Goal: Information Seeking & Learning: Learn about a topic

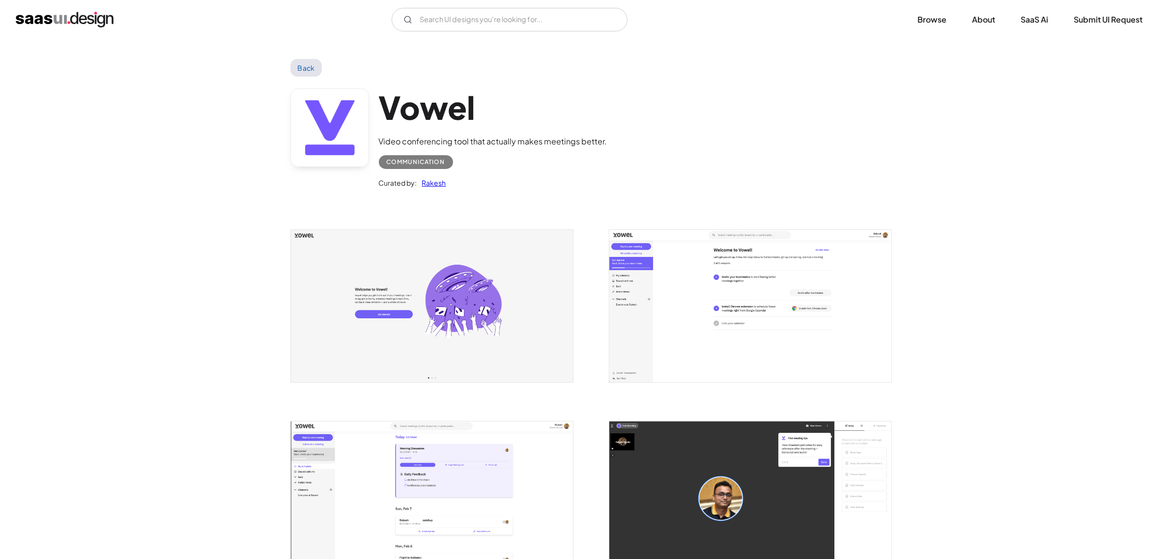
click at [64, 15] on img "home" at bounding box center [65, 20] width 98 height 16
click at [747, 296] on img "open lightbox" at bounding box center [750, 306] width 282 height 152
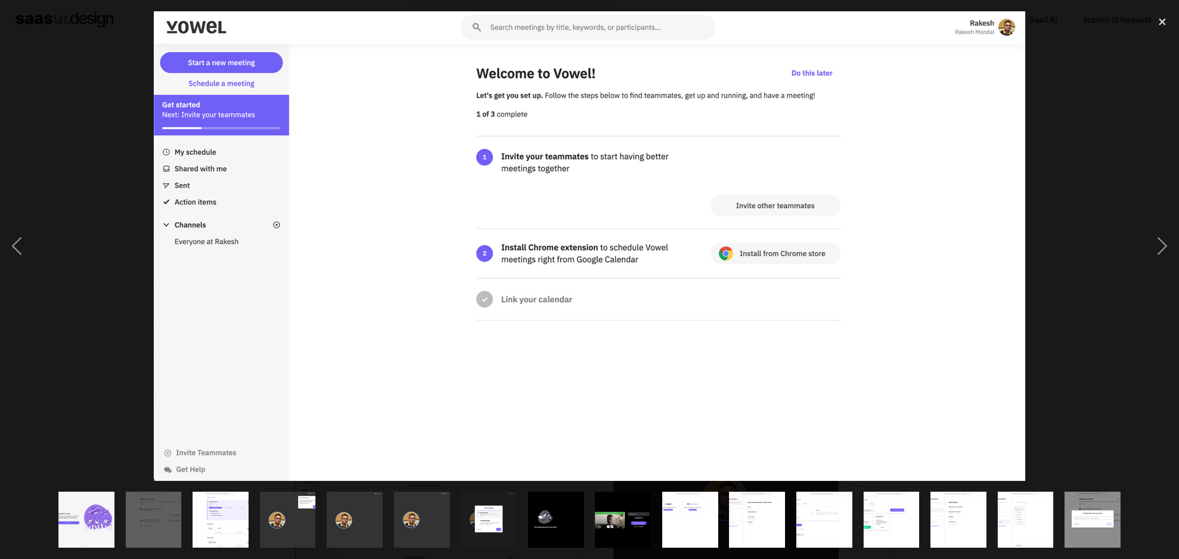
click at [43, 163] on div at bounding box center [589, 246] width 1179 height 470
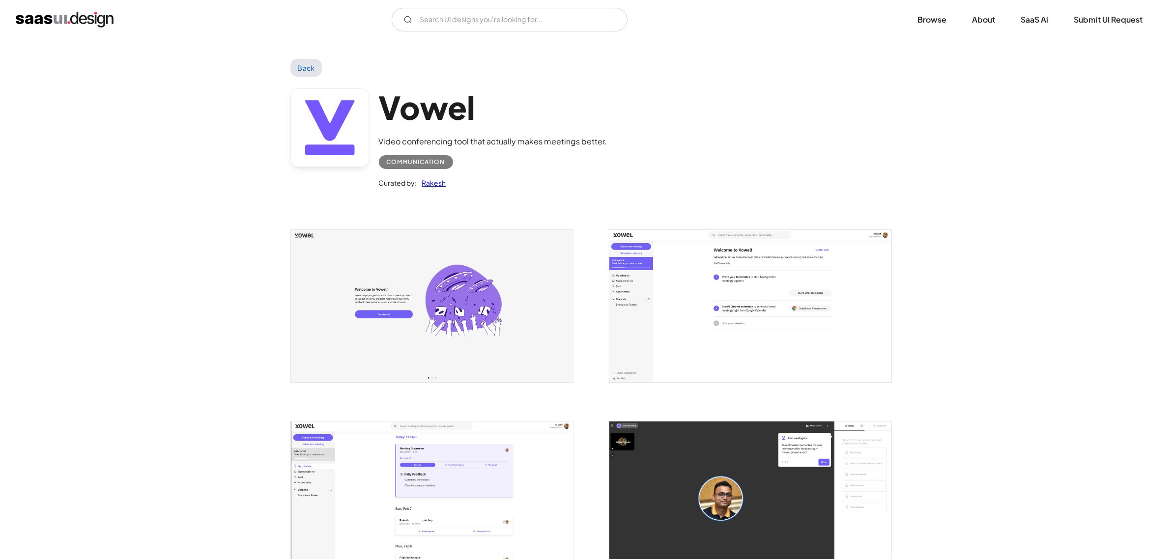
click at [528, 463] on img "open lightbox" at bounding box center [432, 497] width 282 height 152
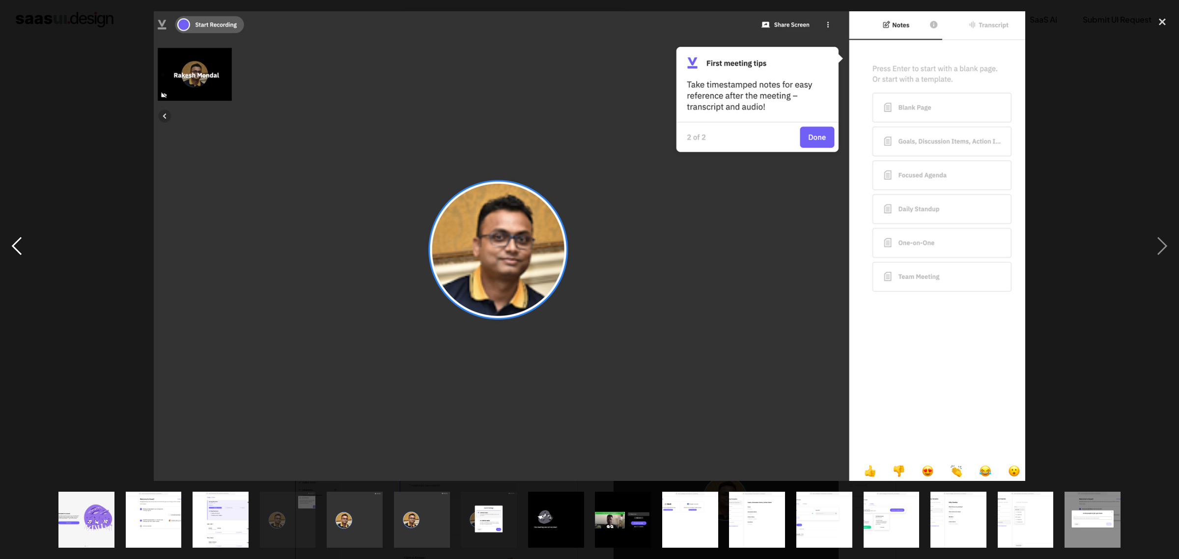
click at [28, 172] on div "previous image" at bounding box center [16, 246] width 33 height 470
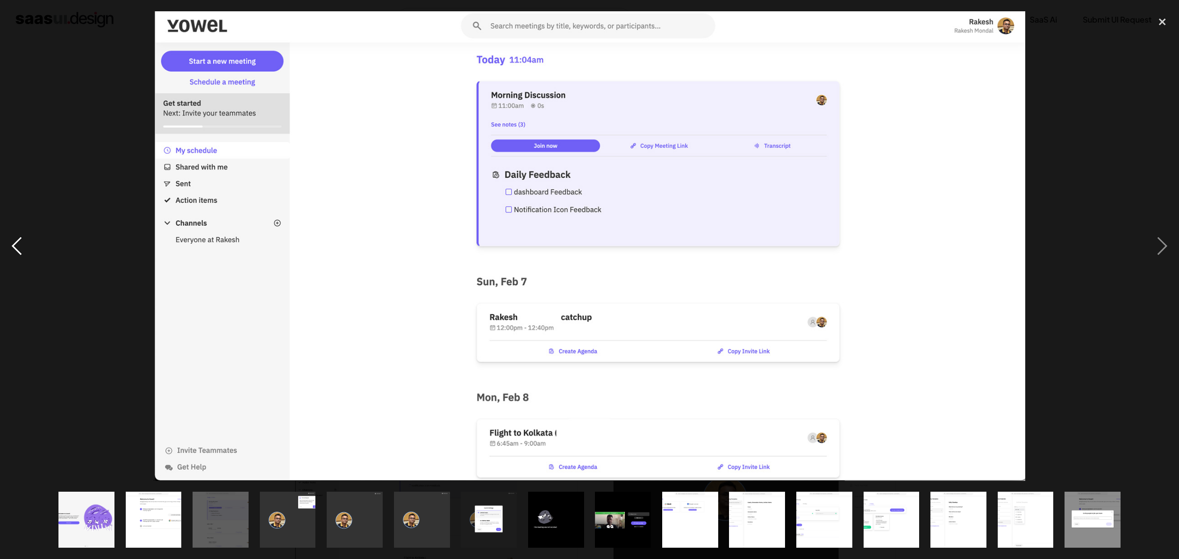
drag, startPoint x: 0, startPoint y: 124, endPoint x: 0, endPoint y: 131, distance: 6.9
click at [0, 131] on div "previous image" at bounding box center [16, 246] width 33 height 470
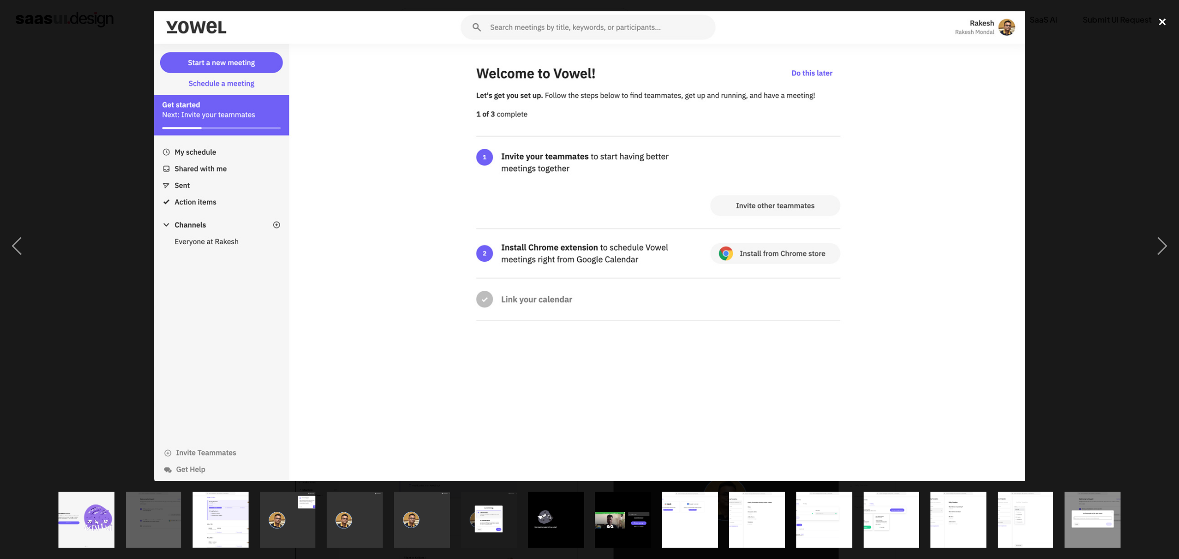
drag, startPoint x: 1166, startPoint y: 22, endPoint x: 1172, endPoint y: 20, distance: 6.2
click at [1172, 20] on div "close lightbox" at bounding box center [1162, 22] width 33 height 22
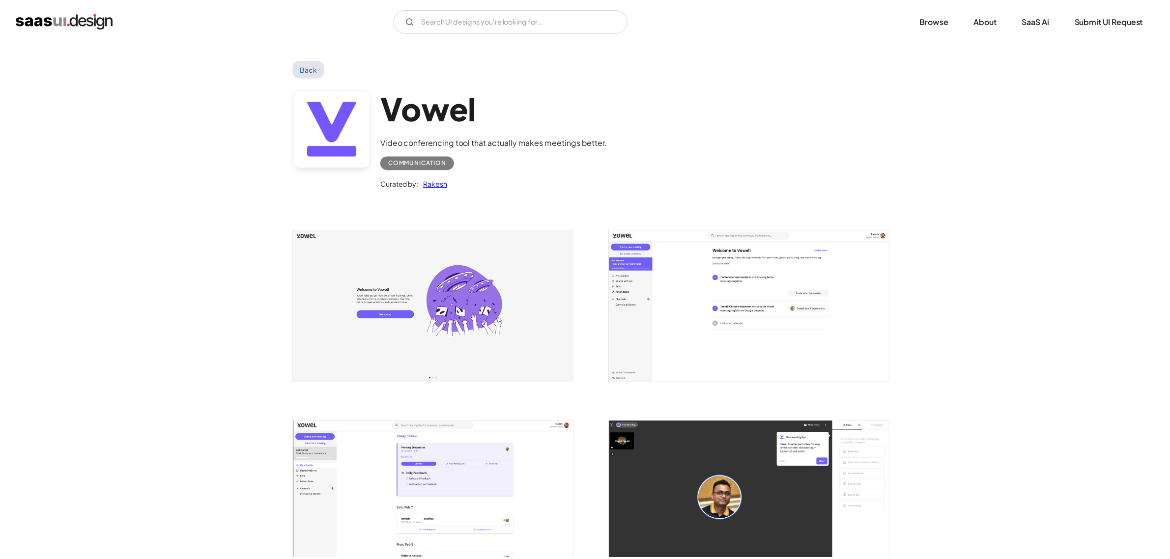
scroll to position [14, 0]
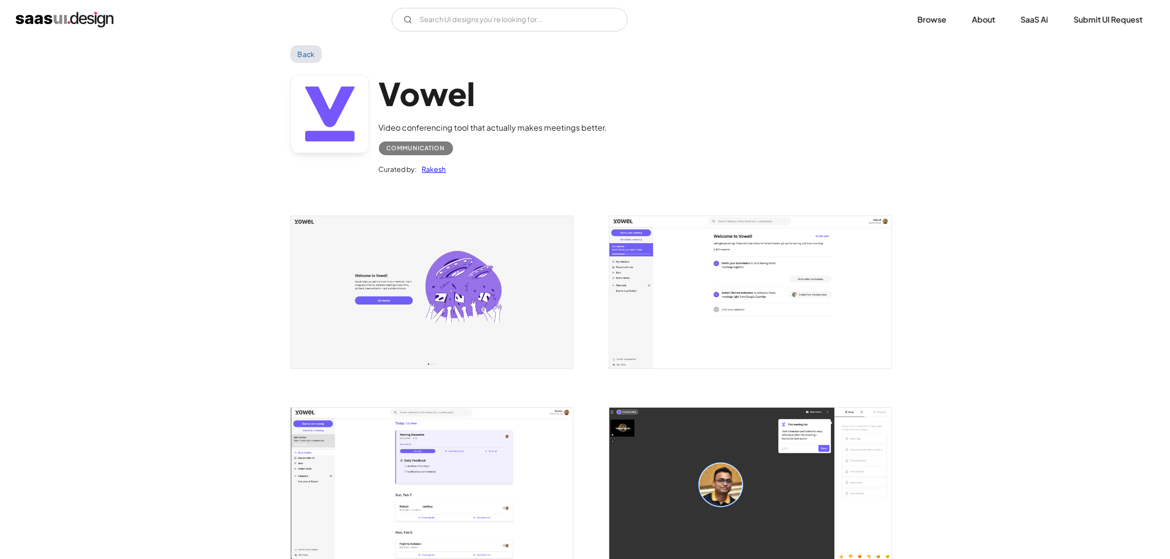
click at [753, 335] on img "open lightbox" at bounding box center [750, 292] width 282 height 152
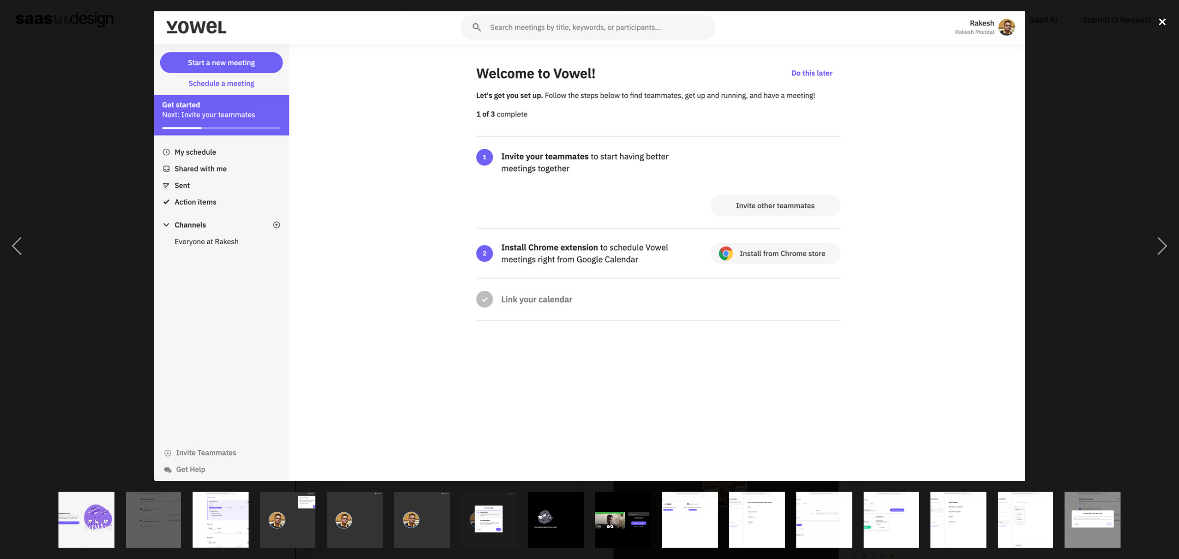
click at [1157, 24] on div "close lightbox" at bounding box center [1162, 22] width 33 height 22
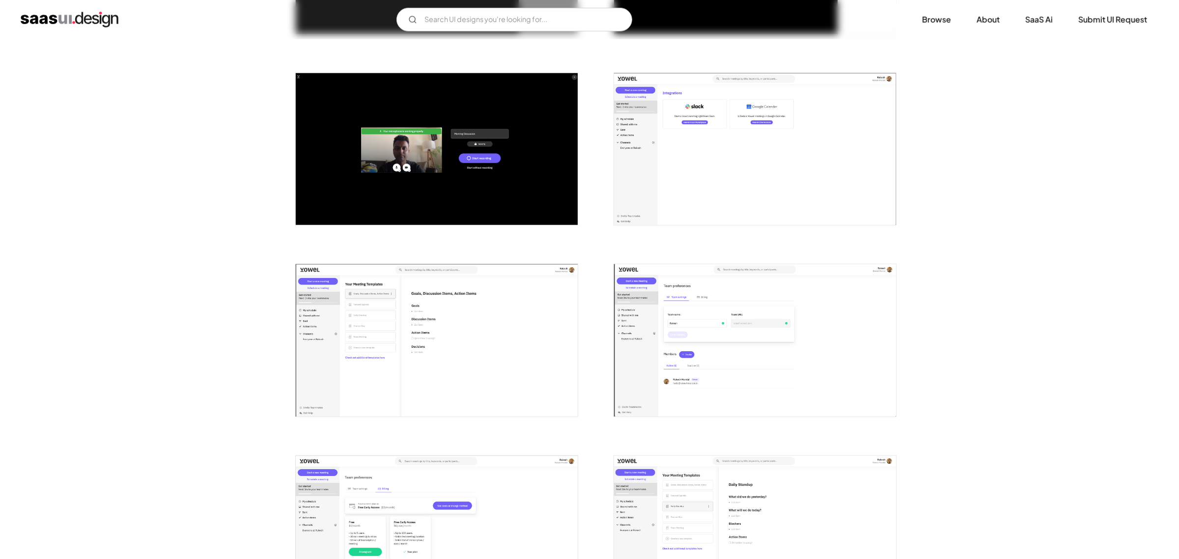
scroll to position [996, 0]
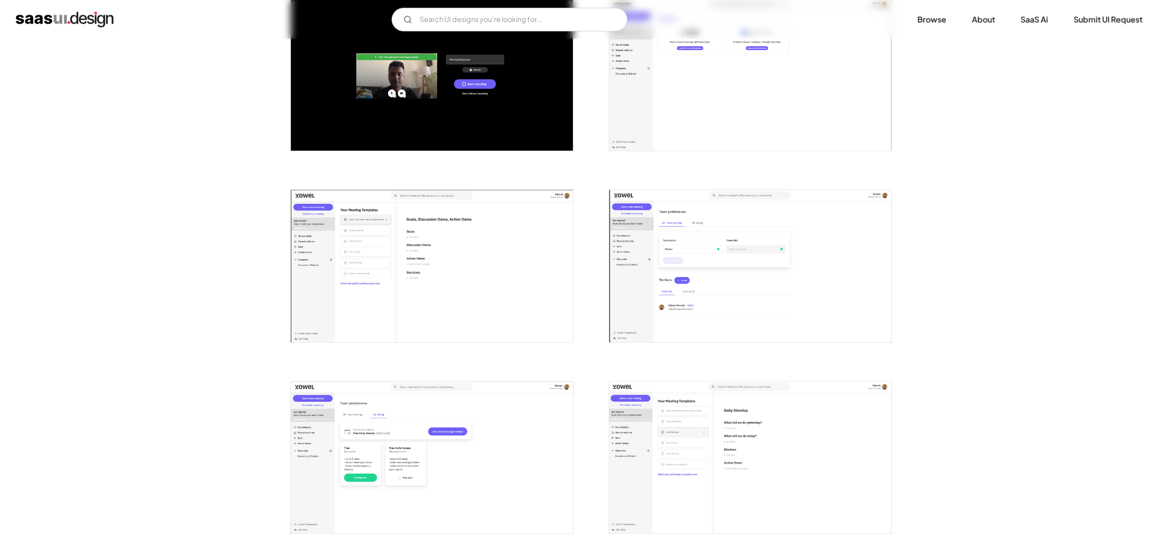
click at [737, 266] on img "open lightbox" at bounding box center [750, 266] width 282 height 152
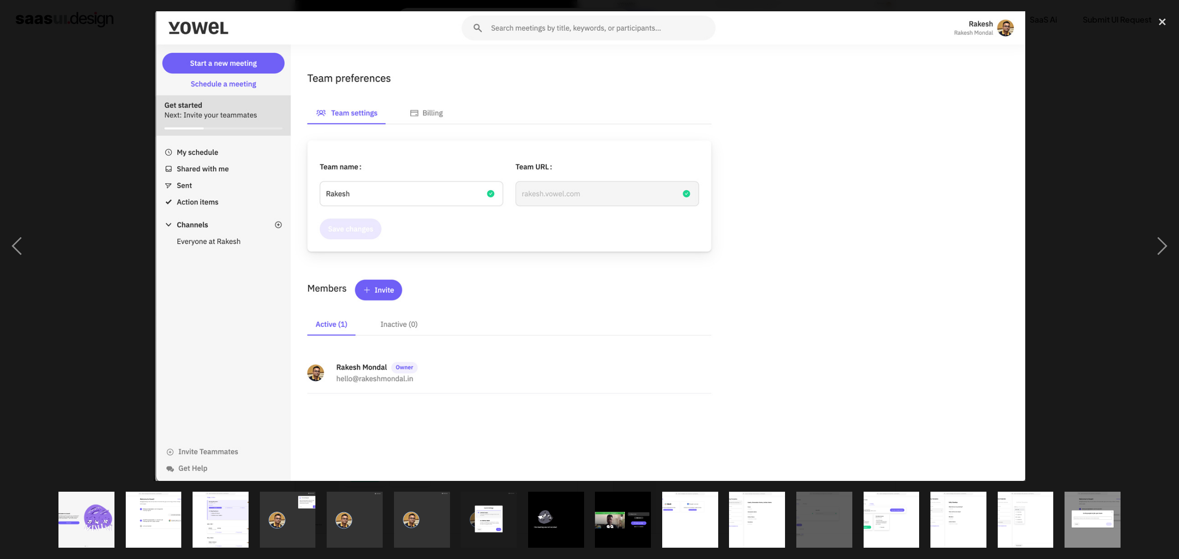
drag, startPoint x: 1102, startPoint y: 57, endPoint x: 1108, endPoint y: 55, distance: 6.4
click at [1106, 56] on div at bounding box center [589, 246] width 1179 height 470
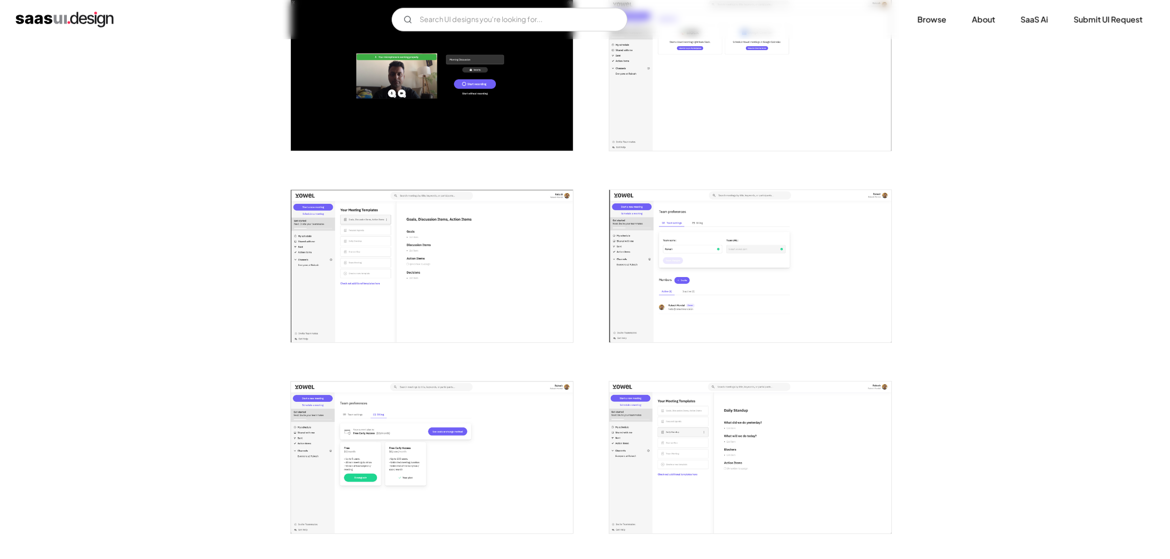
click at [517, 286] on img "open lightbox" at bounding box center [432, 266] width 282 height 152
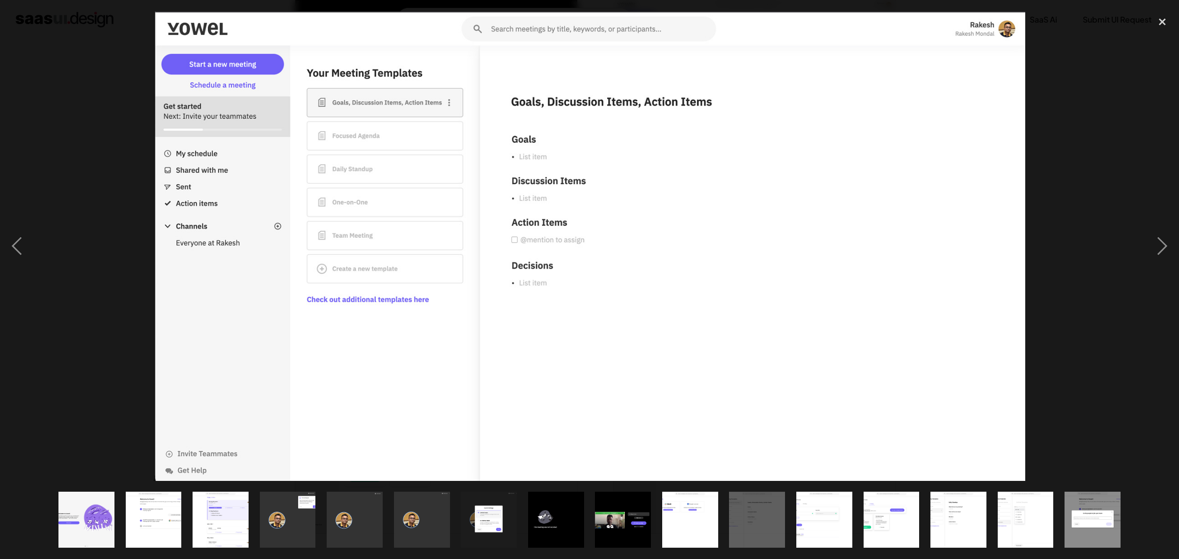
click at [1084, 209] on div at bounding box center [589, 246] width 1179 height 470
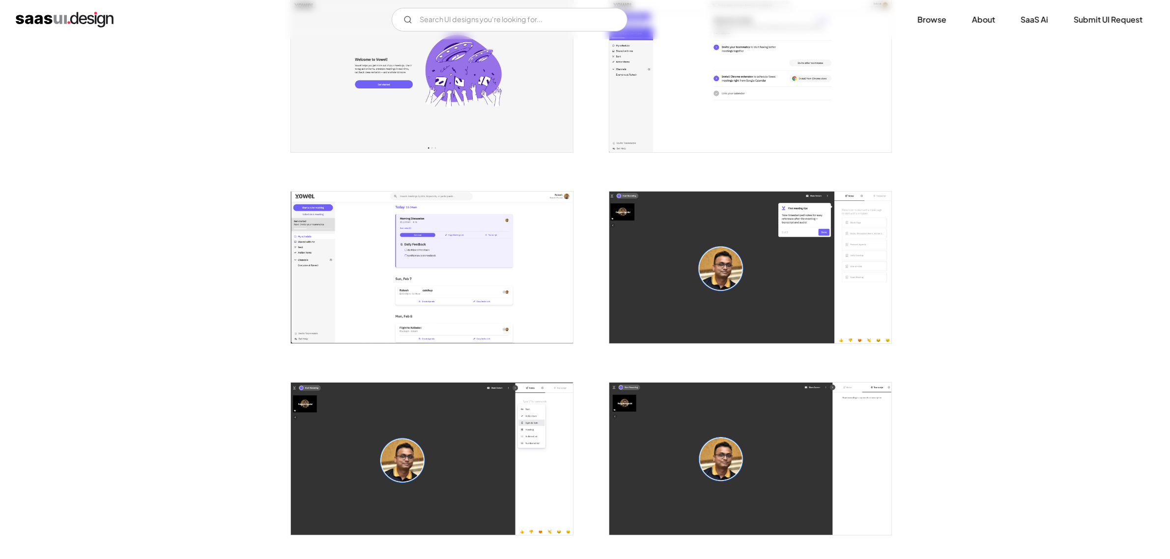
scroll to position [0, 0]
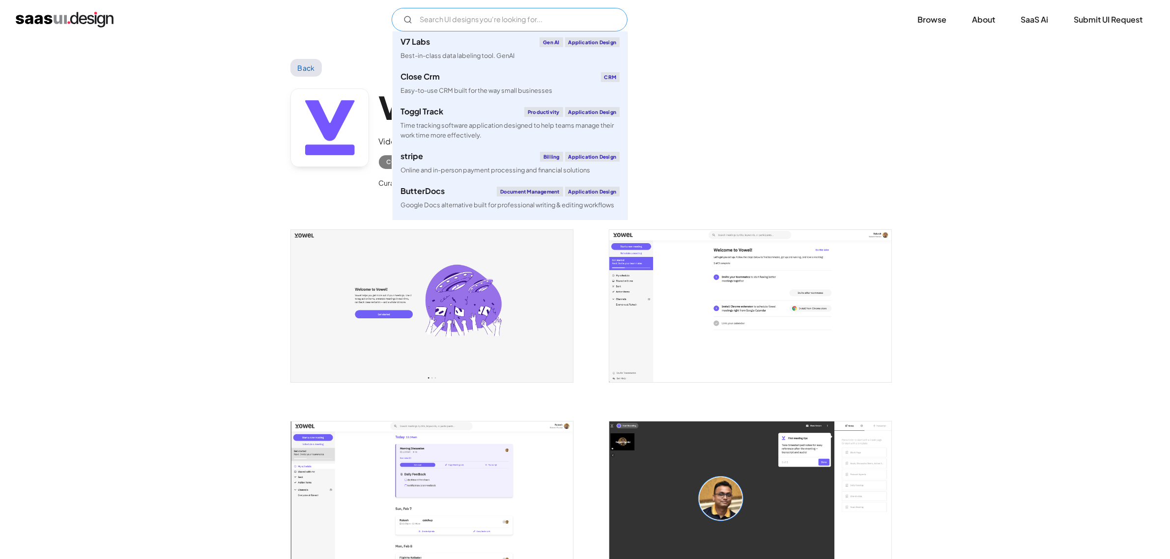
click at [458, 8] on input "Email Form" at bounding box center [510, 20] width 236 height 24
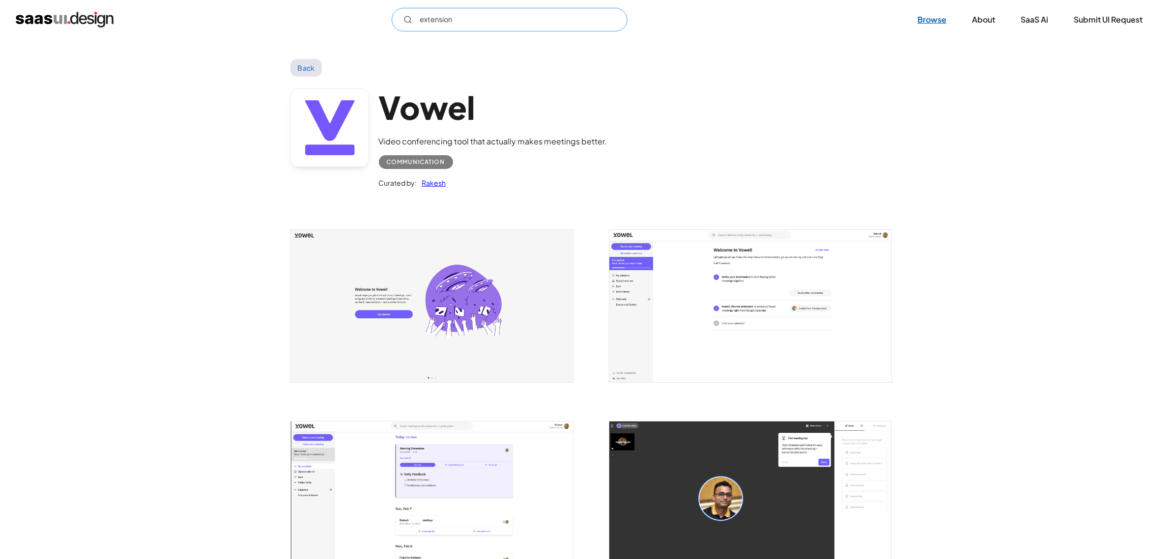
type input "extension"
click at [949, 20] on link "Browse" at bounding box center [931, 20] width 53 height 22
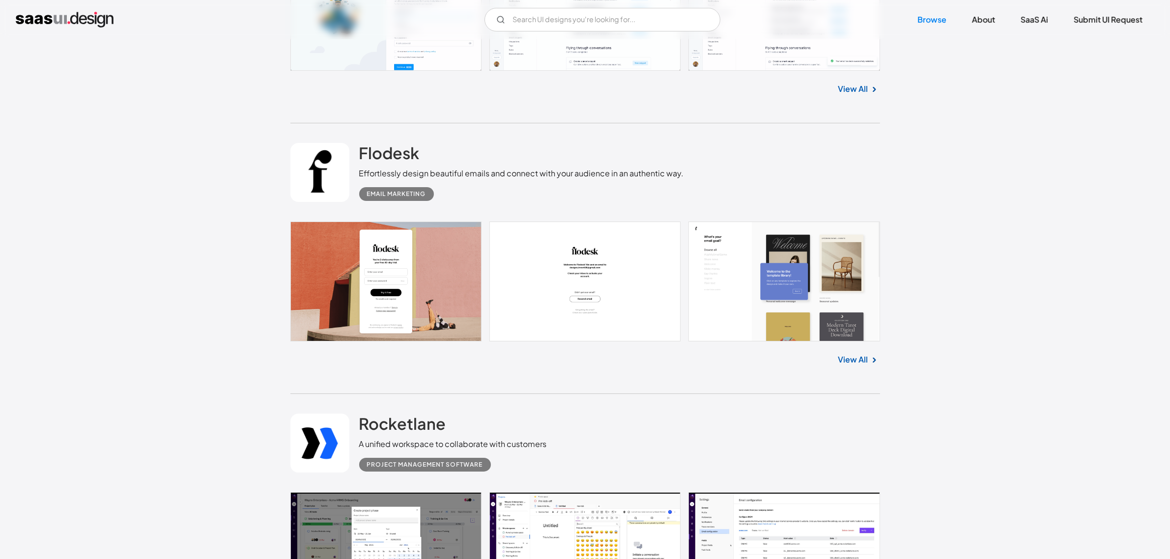
scroll to position [4421, 0]
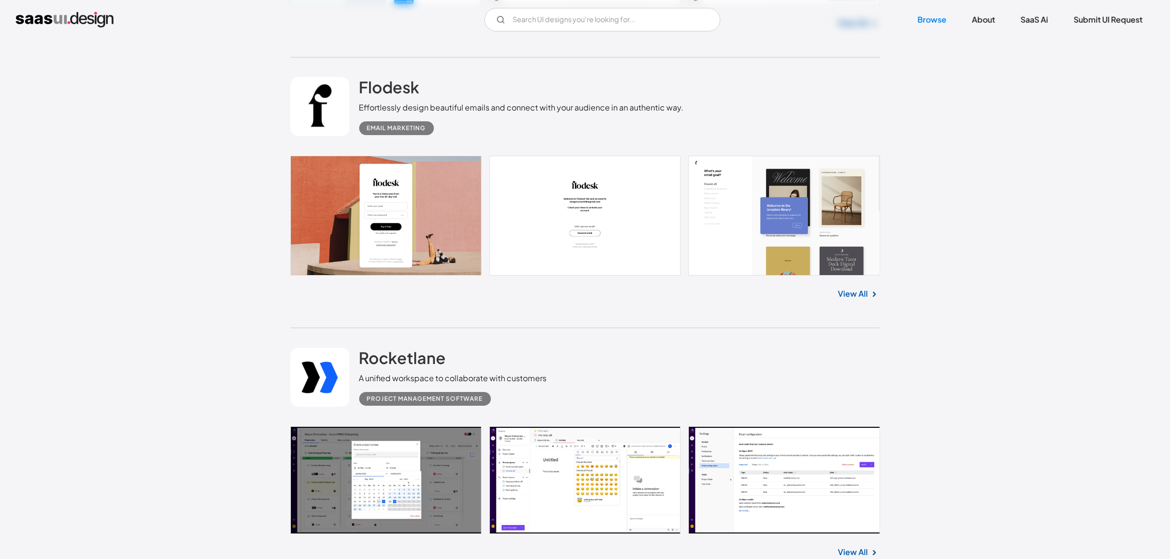
drag, startPoint x: 237, startPoint y: 151, endPoint x: 212, endPoint y: 172, distance: 32.8
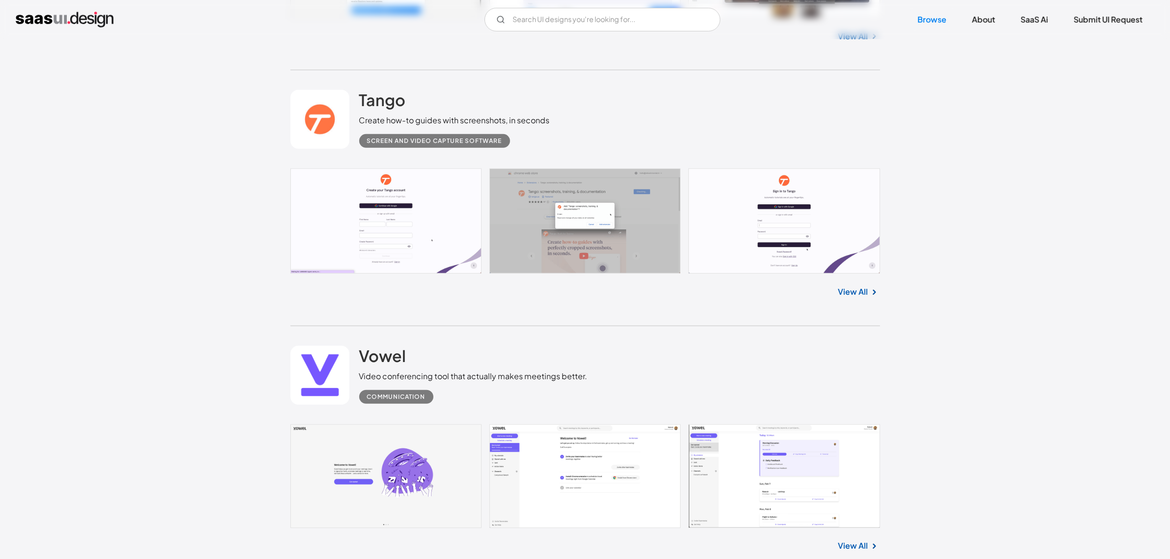
scroll to position [14780, 0]
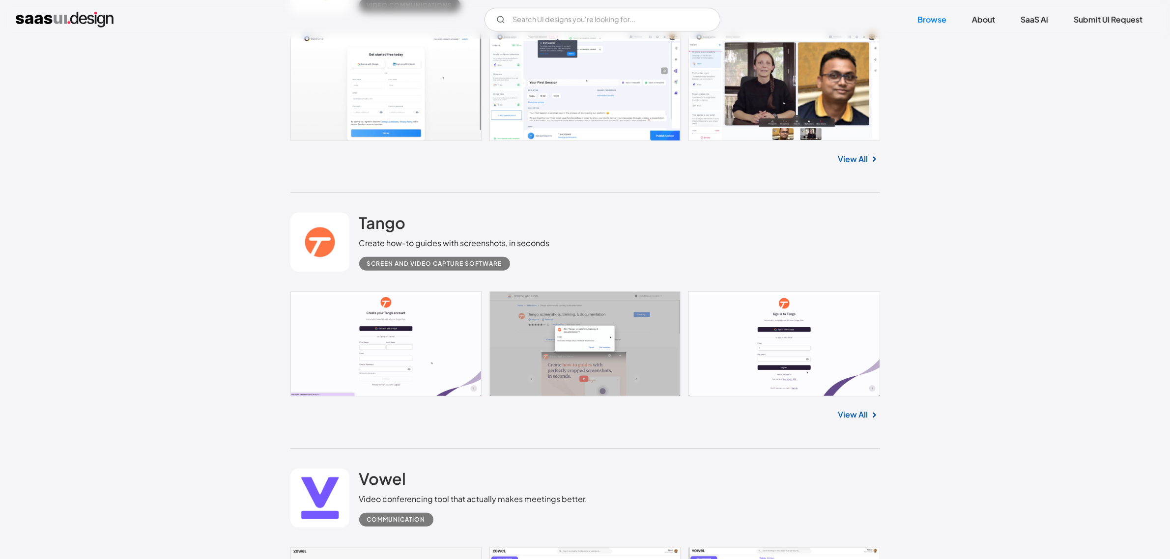
click at [602, 298] on link at bounding box center [584, 343] width 589 height 105
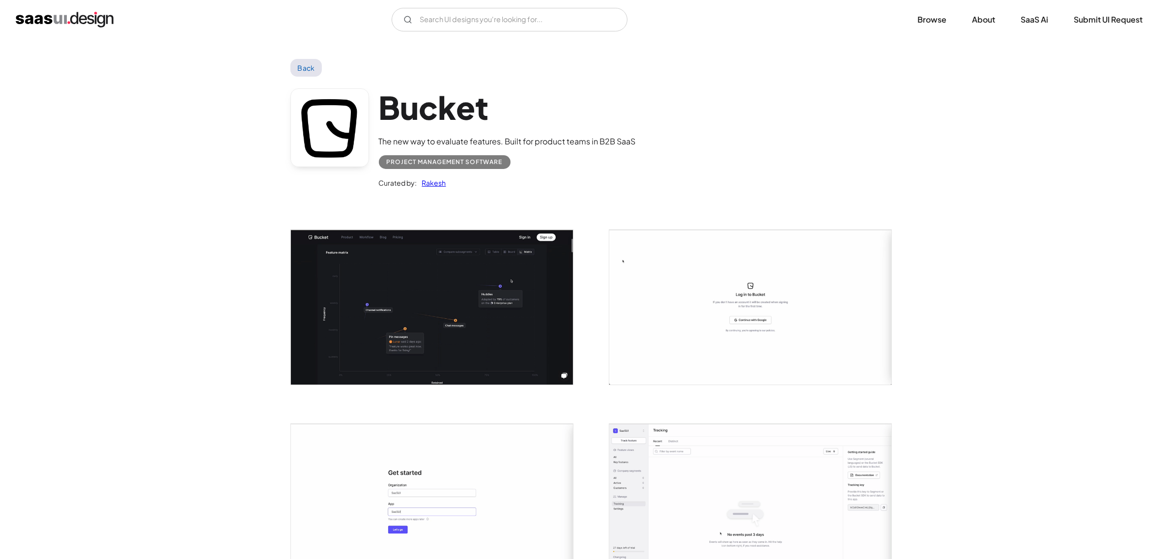
click at [446, 265] on img "open lightbox" at bounding box center [432, 307] width 282 height 154
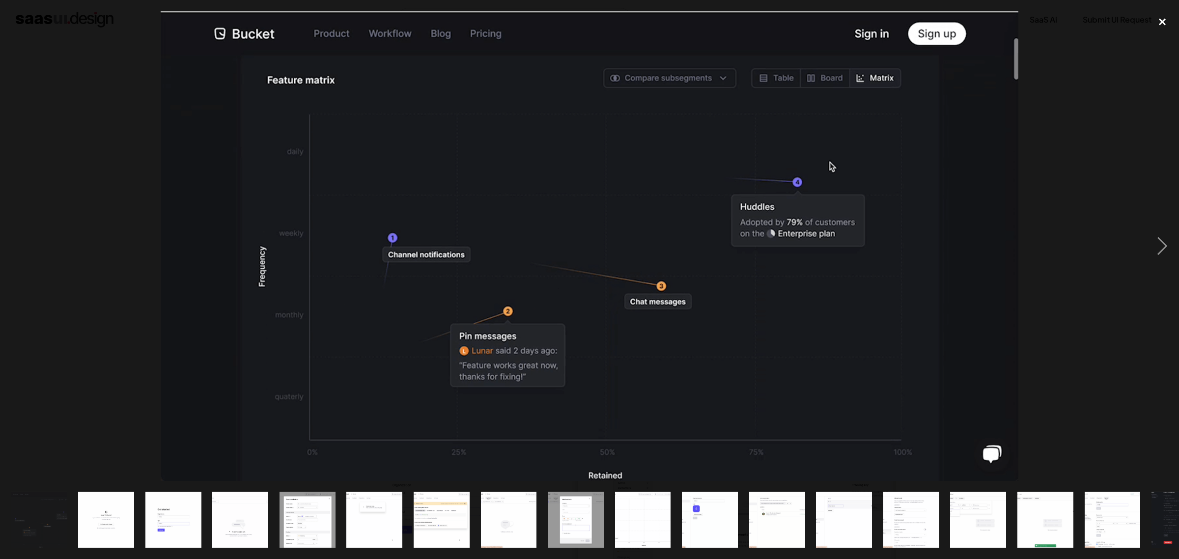
click at [1169, 22] on div "close lightbox" at bounding box center [1162, 22] width 33 height 22
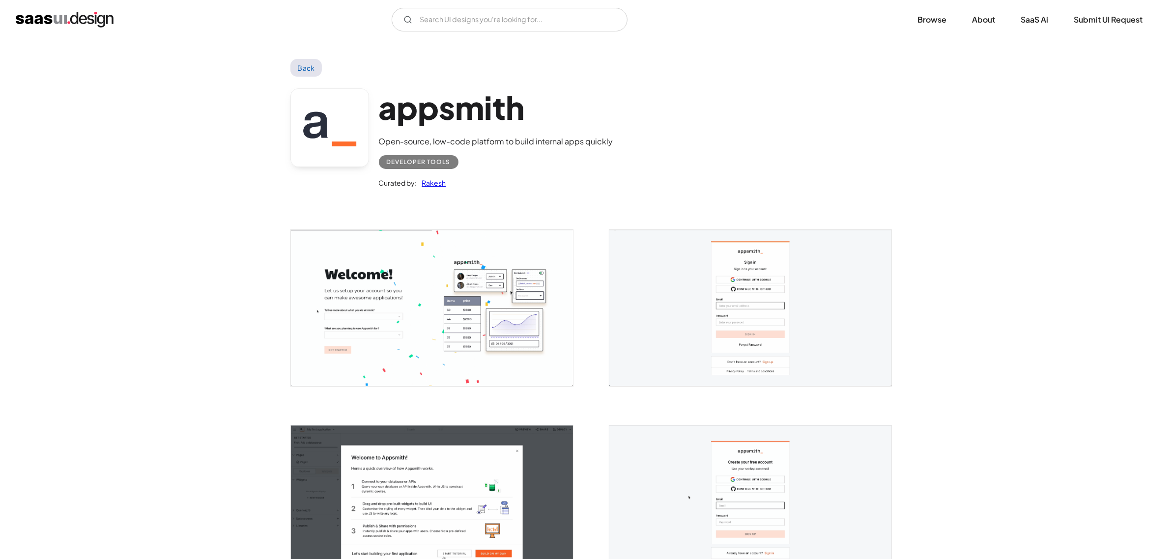
click at [522, 257] on img "open lightbox" at bounding box center [432, 308] width 282 height 156
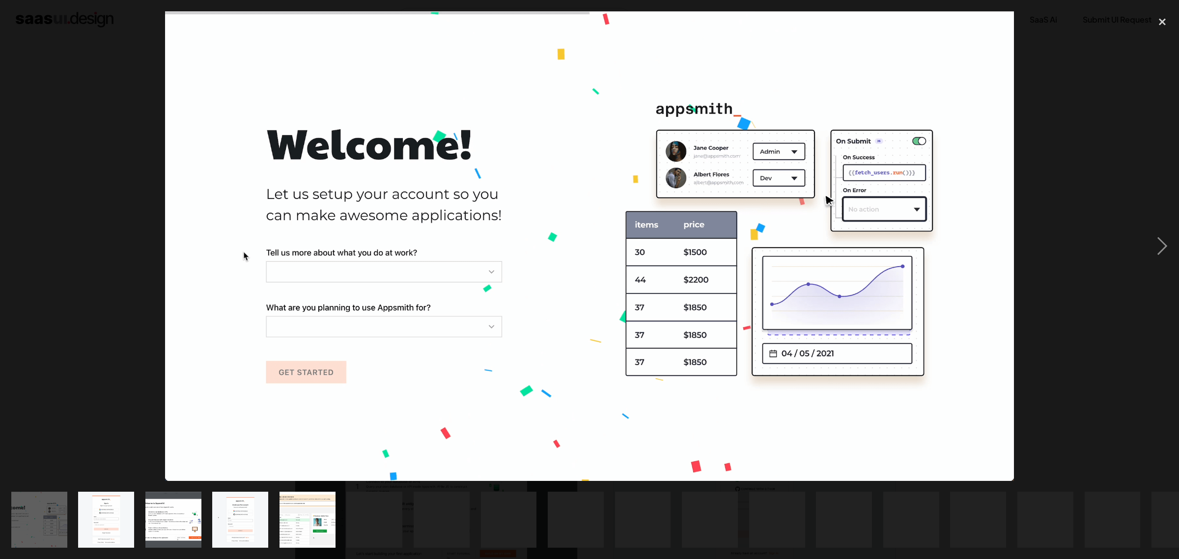
click at [1047, 175] on div at bounding box center [589, 246] width 1179 height 470
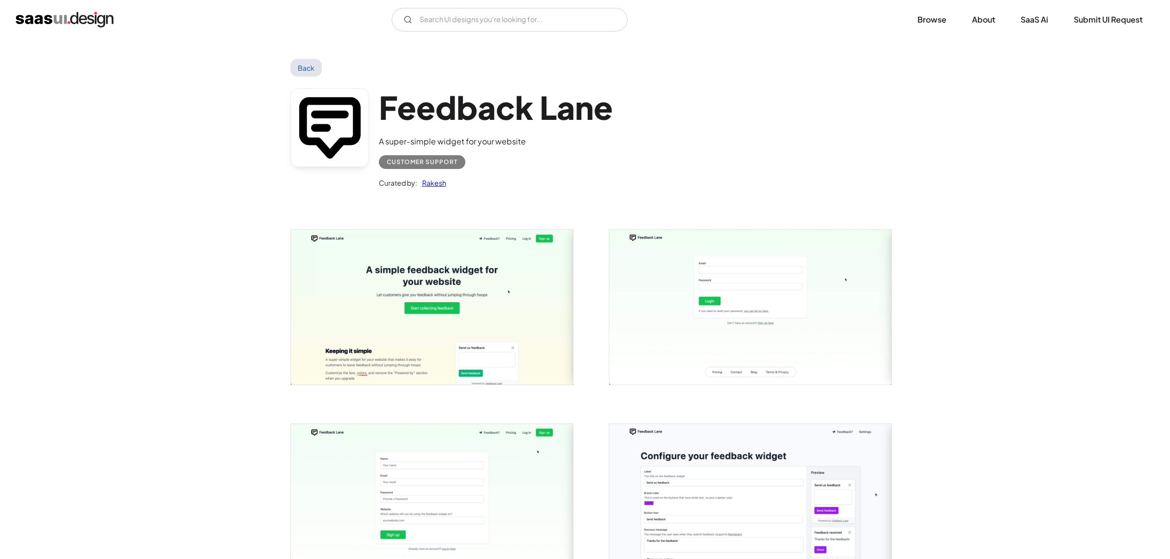
click at [705, 306] on img "open lightbox" at bounding box center [750, 307] width 282 height 155
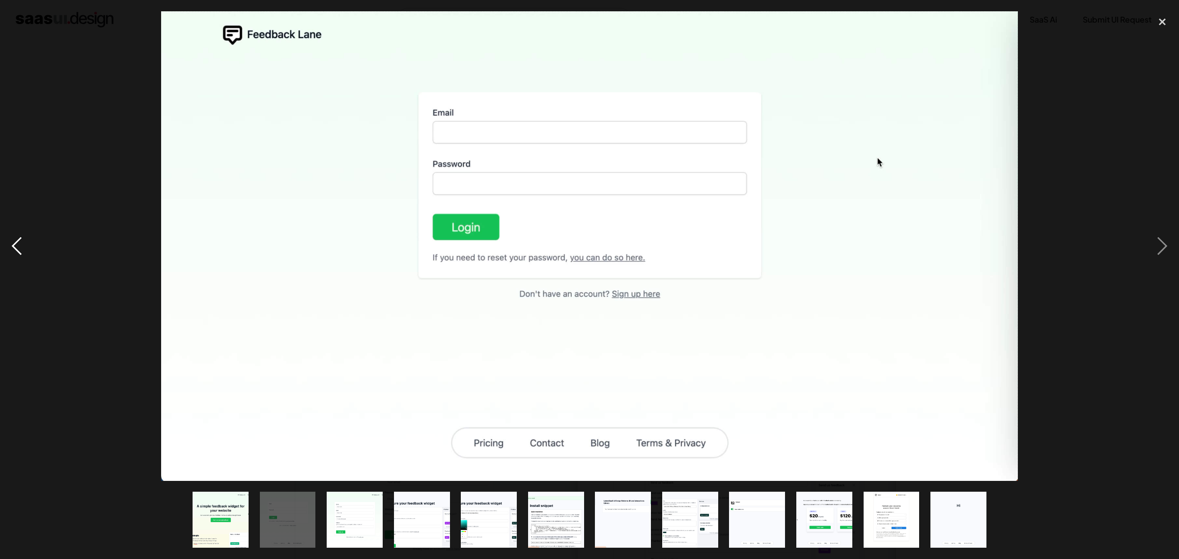
click at [0, 376] on div "previous image" at bounding box center [16, 246] width 33 height 470
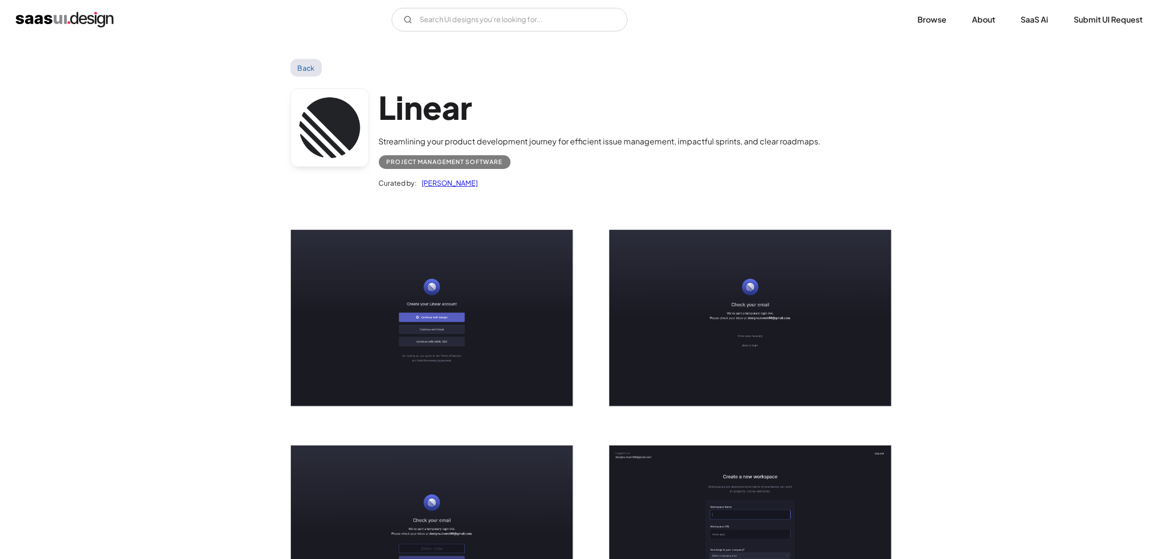
click at [434, 112] on h1 "Linear" at bounding box center [600, 107] width 442 height 38
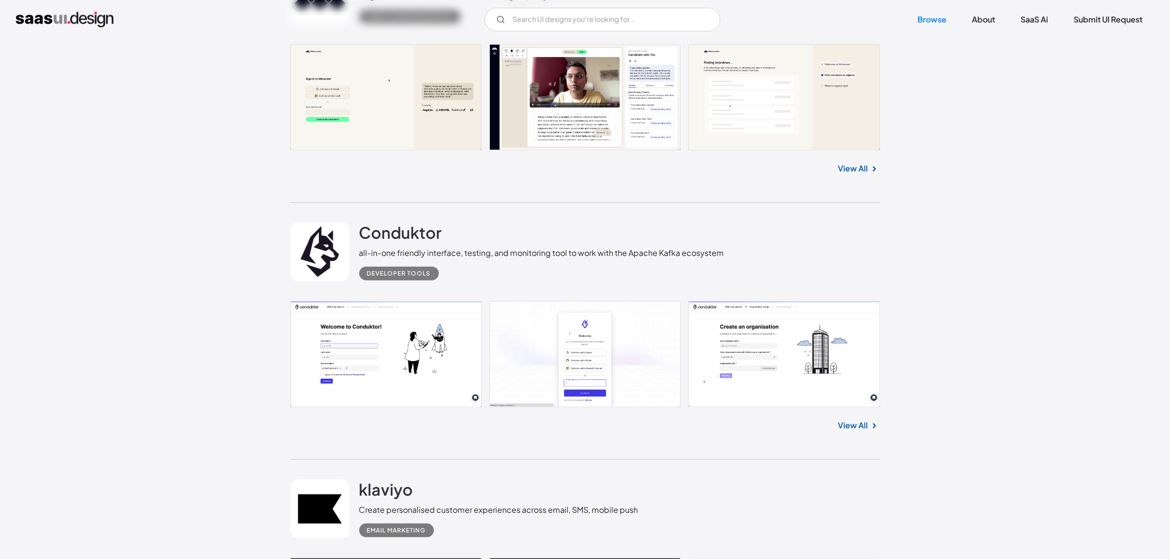
scroll to position [15318, 0]
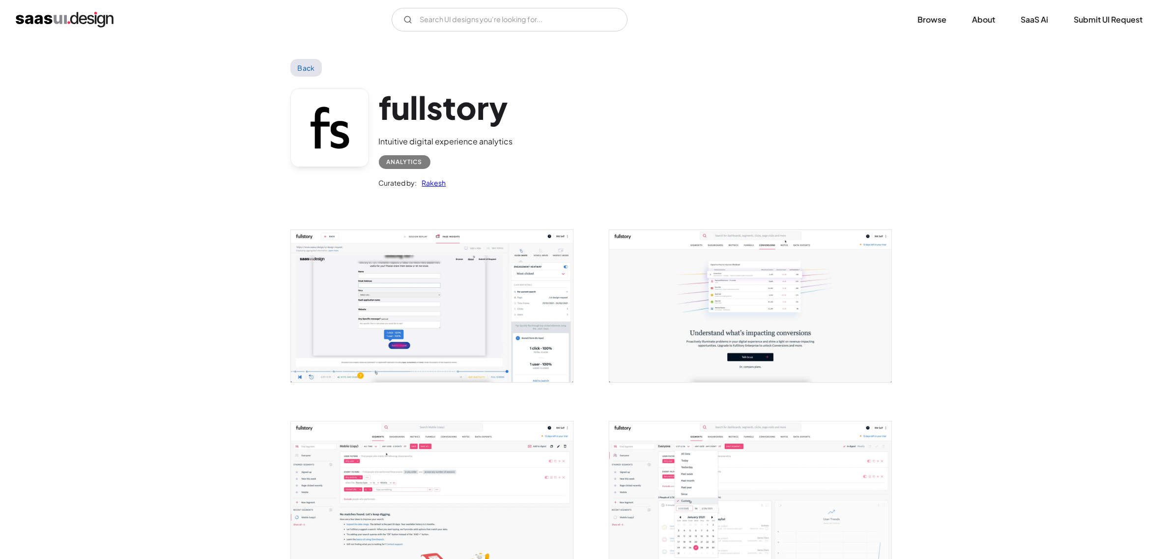
click at [384, 278] on img "open lightbox" at bounding box center [432, 306] width 282 height 152
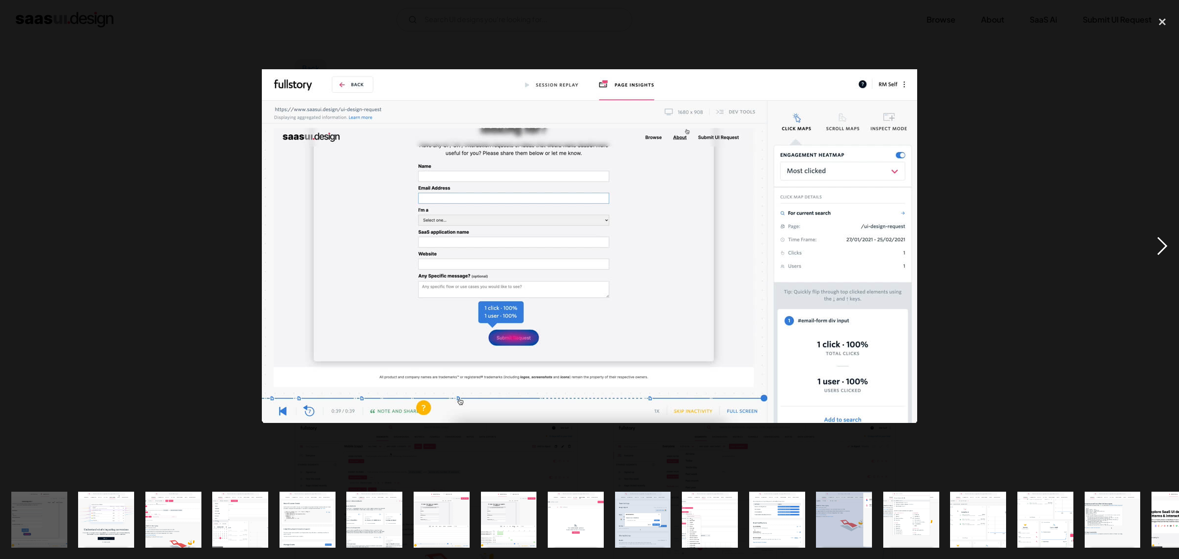
click at [1159, 243] on div "next image" at bounding box center [1162, 246] width 33 height 470
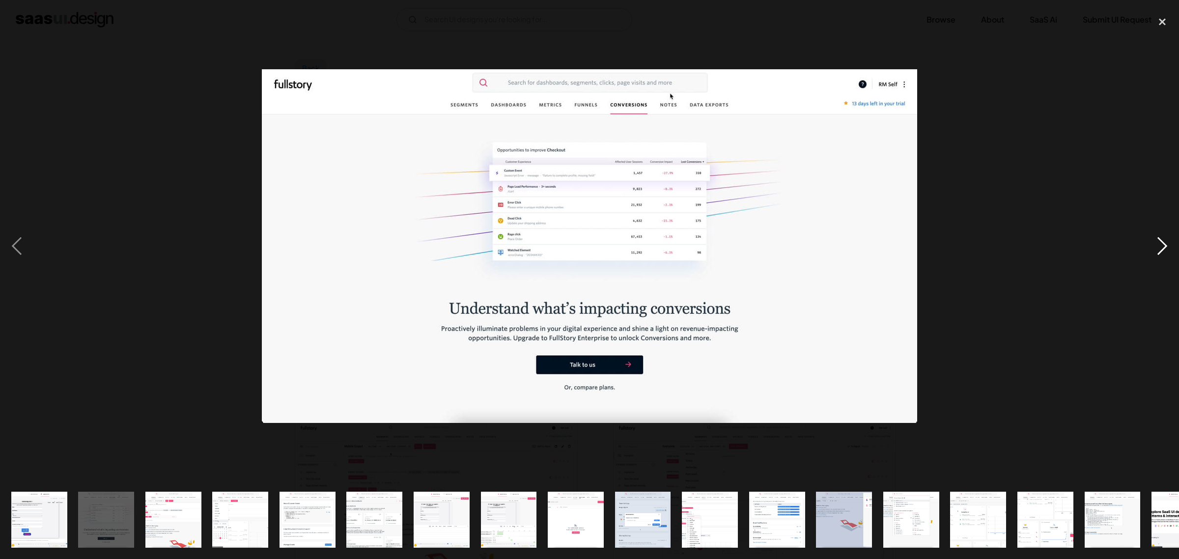
click at [1159, 243] on div "next image" at bounding box center [1162, 246] width 33 height 470
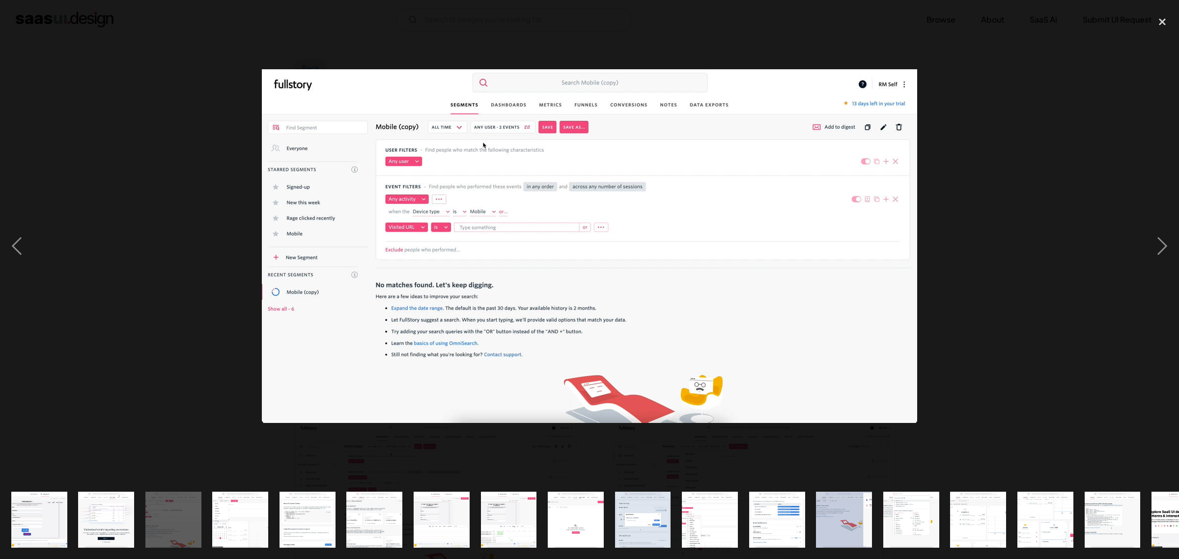
drag, startPoint x: 524, startPoint y: 188, endPoint x: 563, endPoint y: 205, distance: 43.5
click at [1148, 19] on div "close lightbox" at bounding box center [1162, 22] width 33 height 22
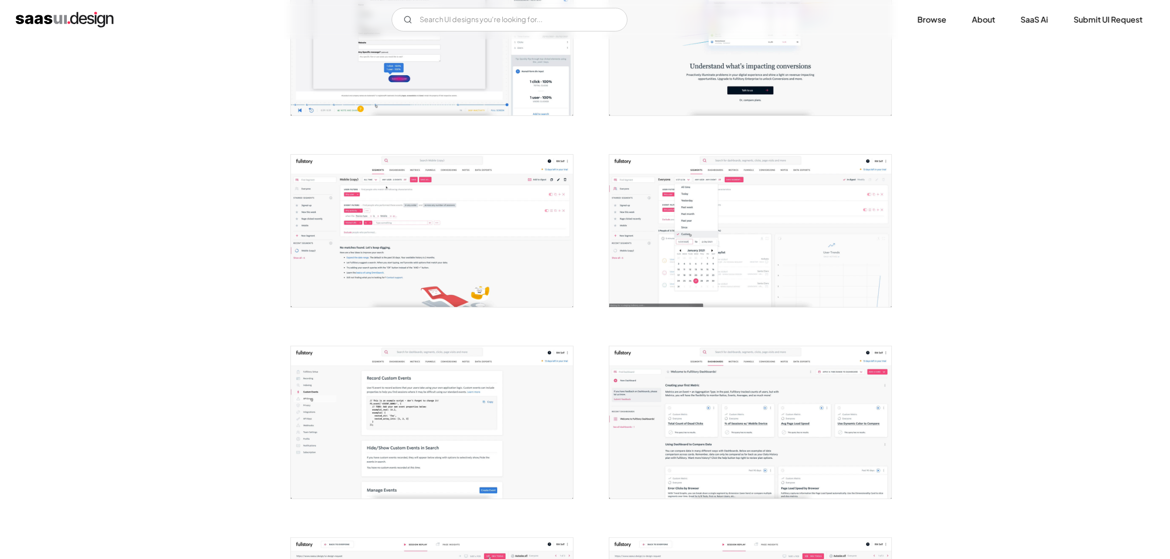
scroll to position [491, 0]
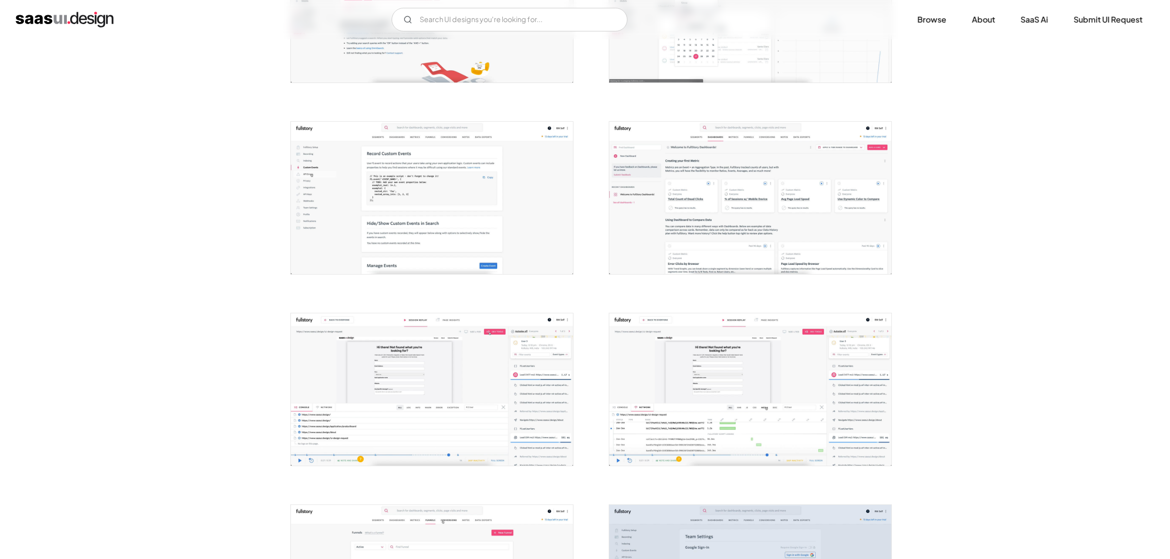
click at [701, 324] on img "open lightbox" at bounding box center [750, 389] width 282 height 152
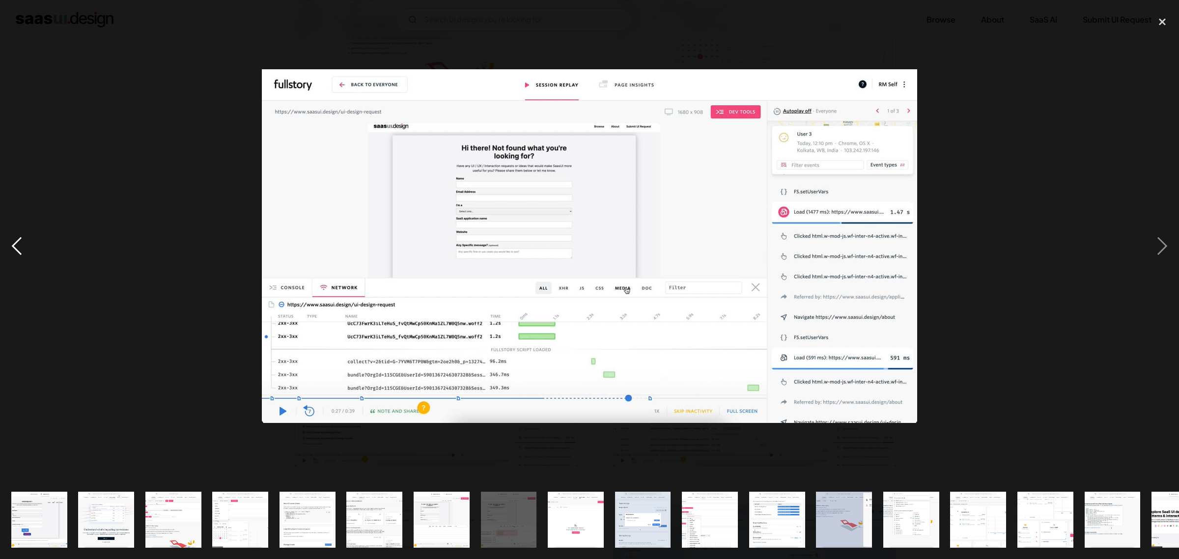
click at [0, 226] on div "previous image" at bounding box center [16, 246] width 33 height 470
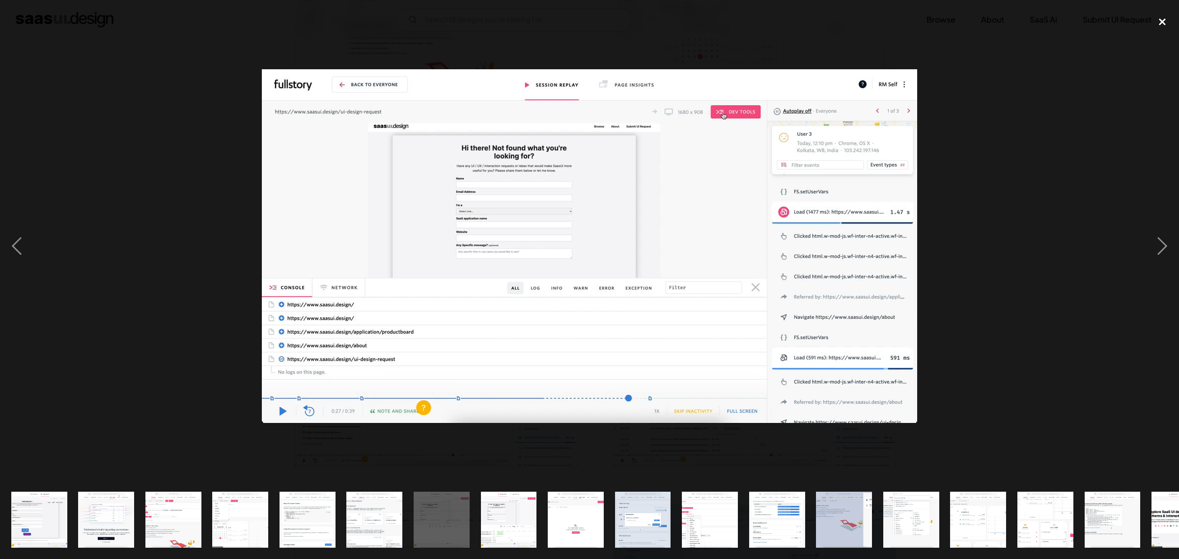
click at [1165, 22] on div "close lightbox" at bounding box center [1162, 22] width 33 height 22
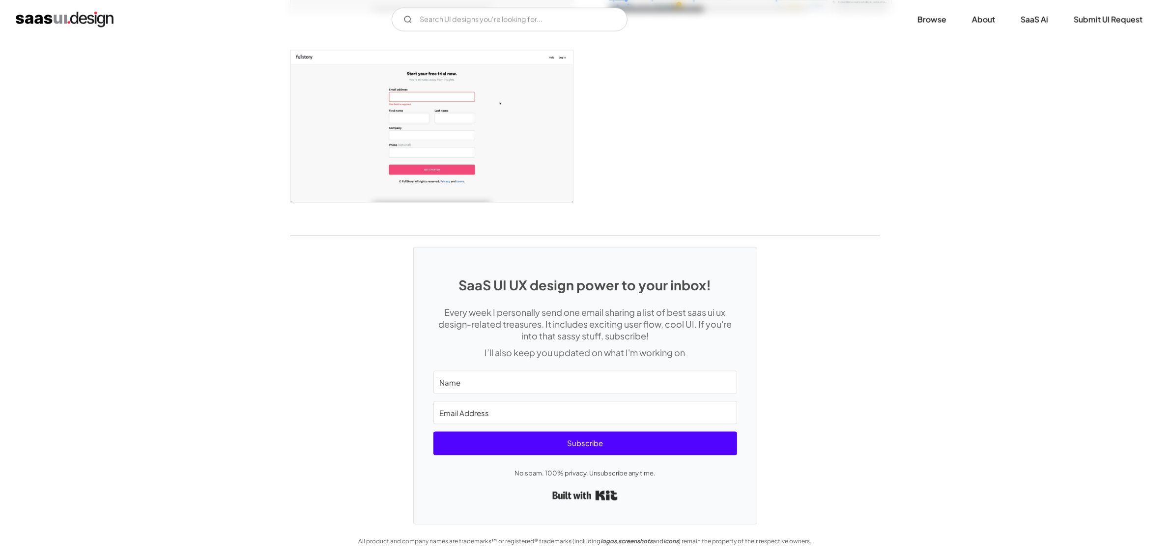
drag, startPoint x: 954, startPoint y: 116, endPoint x: 894, endPoint y: 364, distance: 255.8
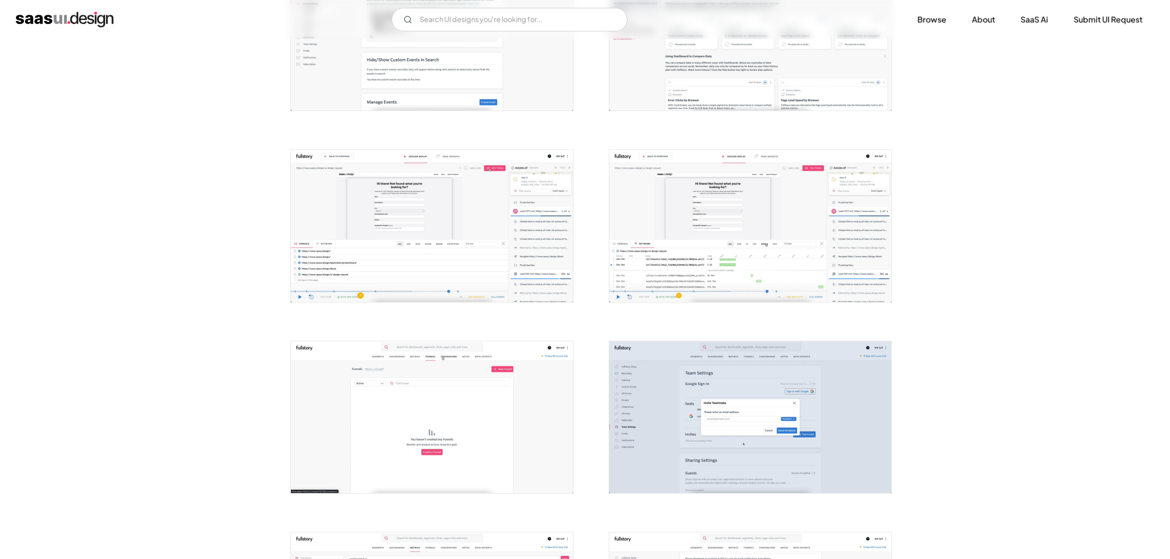
scroll to position [0, 0]
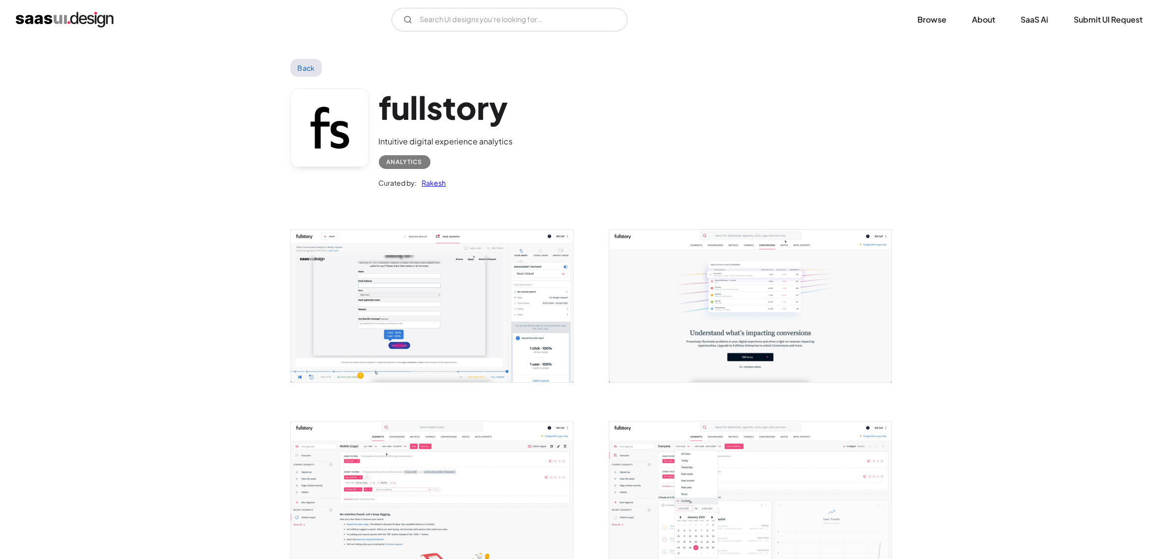
drag, startPoint x: 894, startPoint y: 364, endPoint x: 495, endPoint y: 82, distance: 489.1
click at [335, 126] on link at bounding box center [329, 127] width 79 height 79
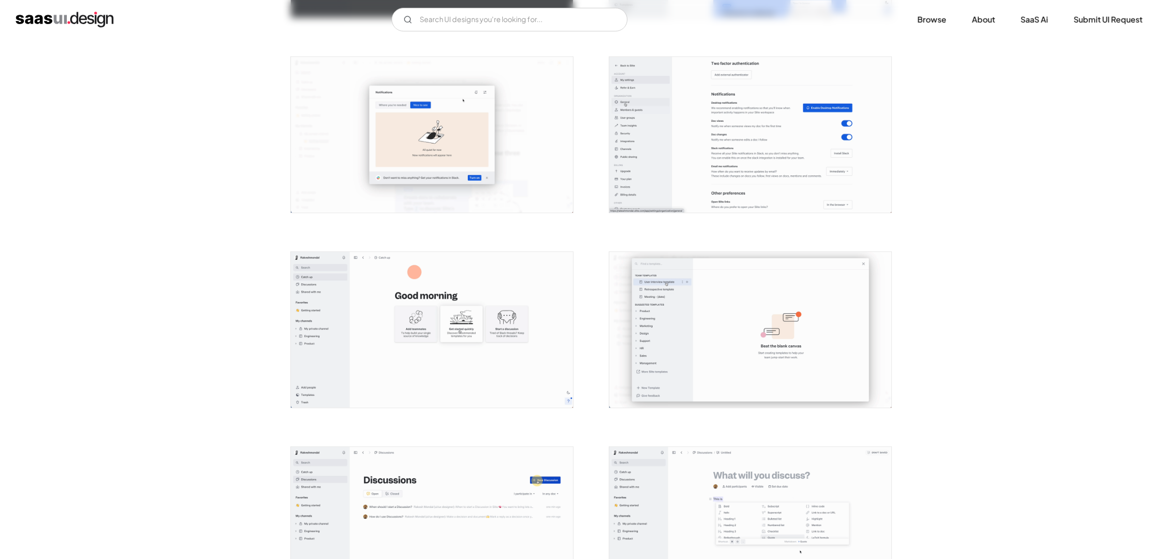
scroll to position [982, 0]
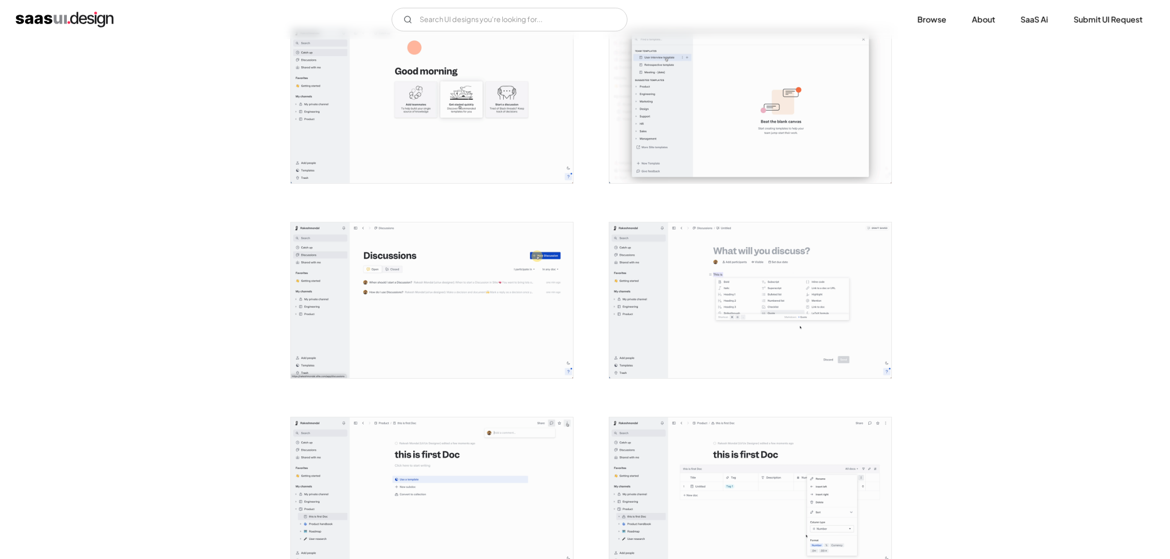
click at [816, 99] on img "open lightbox" at bounding box center [750, 106] width 282 height 156
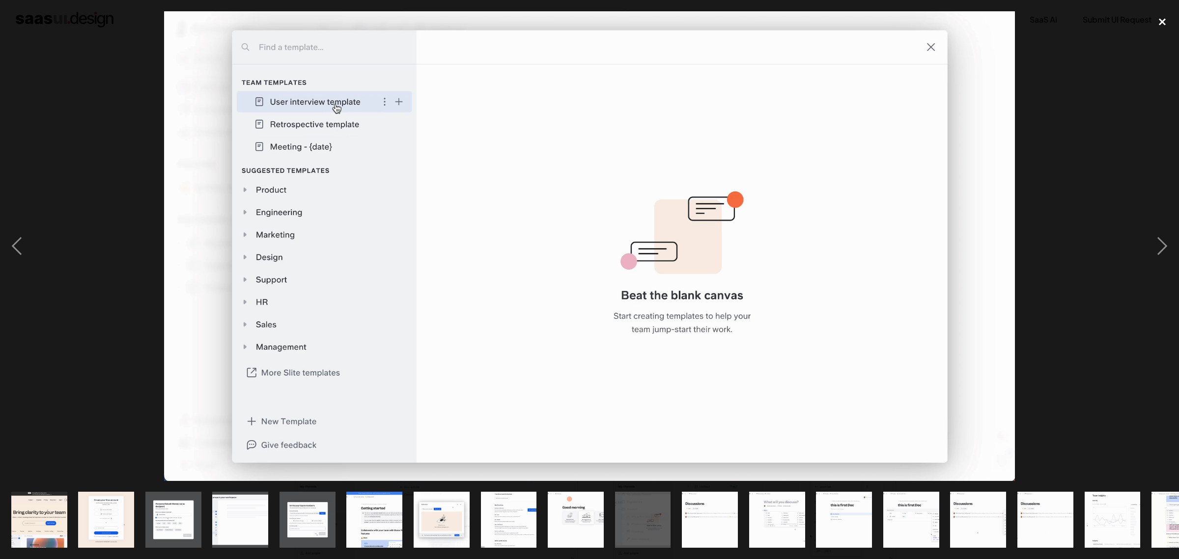
click at [1158, 16] on div "close lightbox" at bounding box center [1162, 22] width 33 height 22
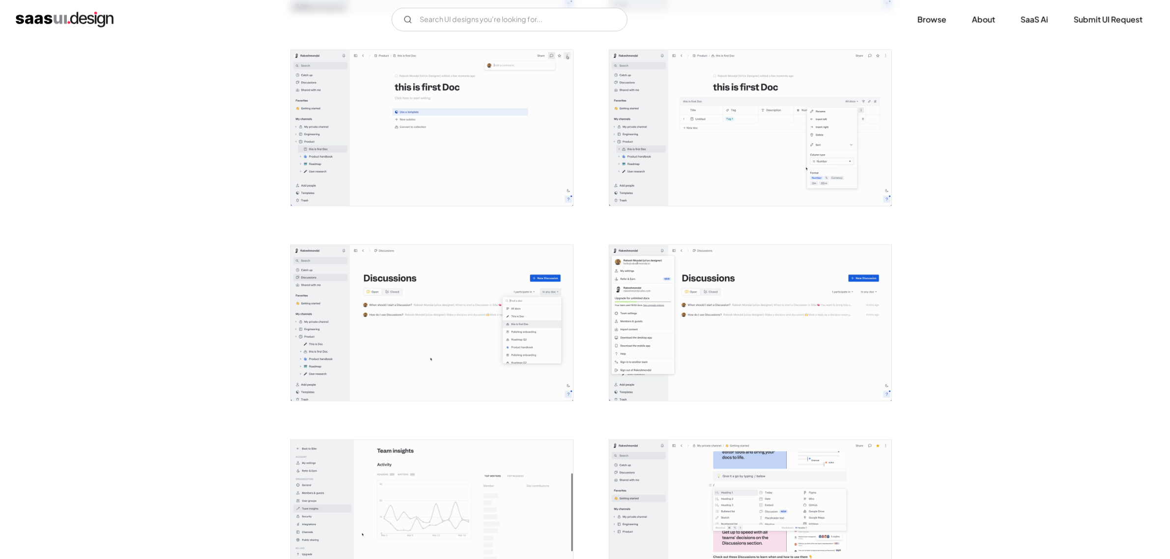
scroll to position [1351, 0]
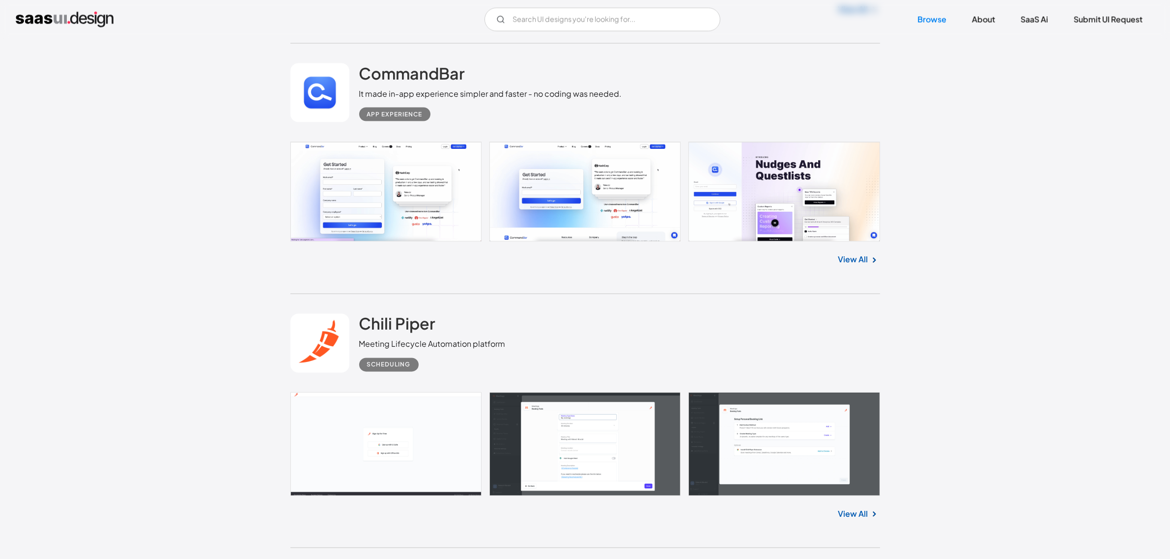
scroll to position [2088, 0]
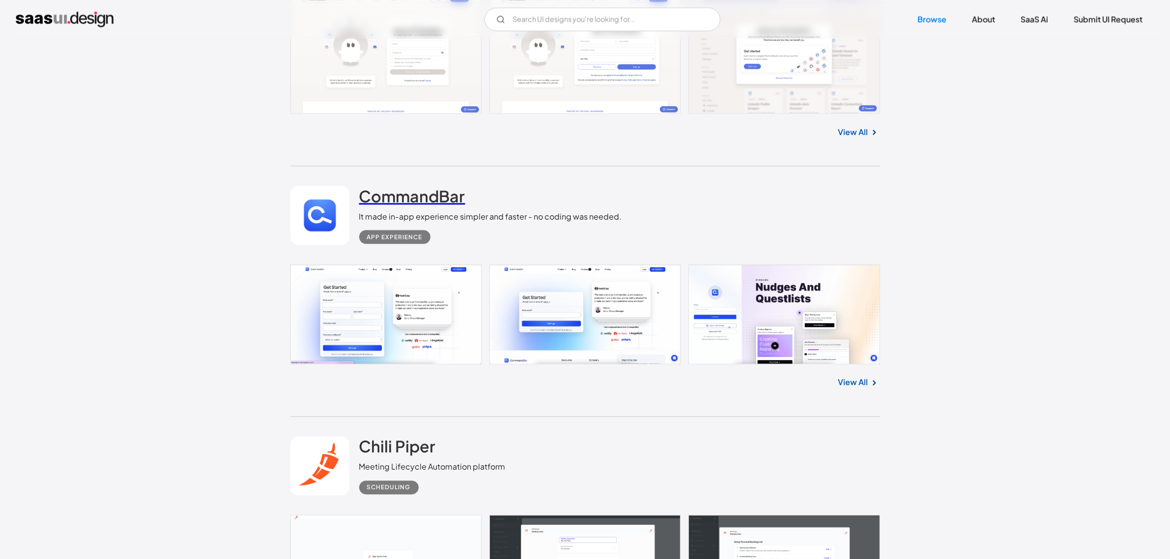
click at [428, 191] on h2 "CommandBar" at bounding box center [412, 196] width 106 height 20
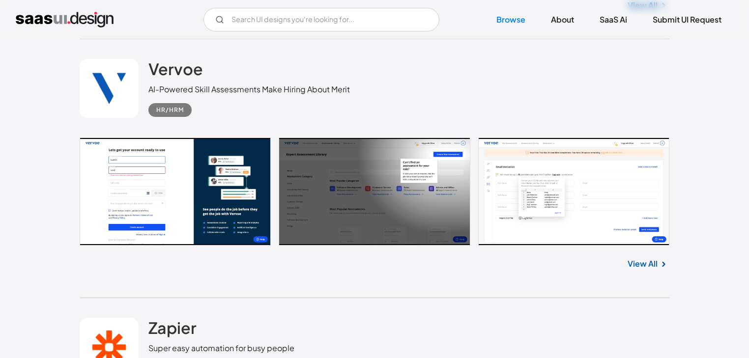
scroll to position [0, 0]
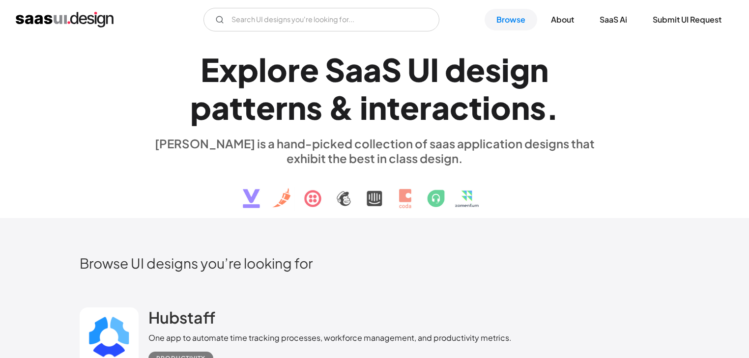
drag, startPoint x: 212, startPoint y: 296, endPoint x: 275, endPoint y: -5, distance: 308.0
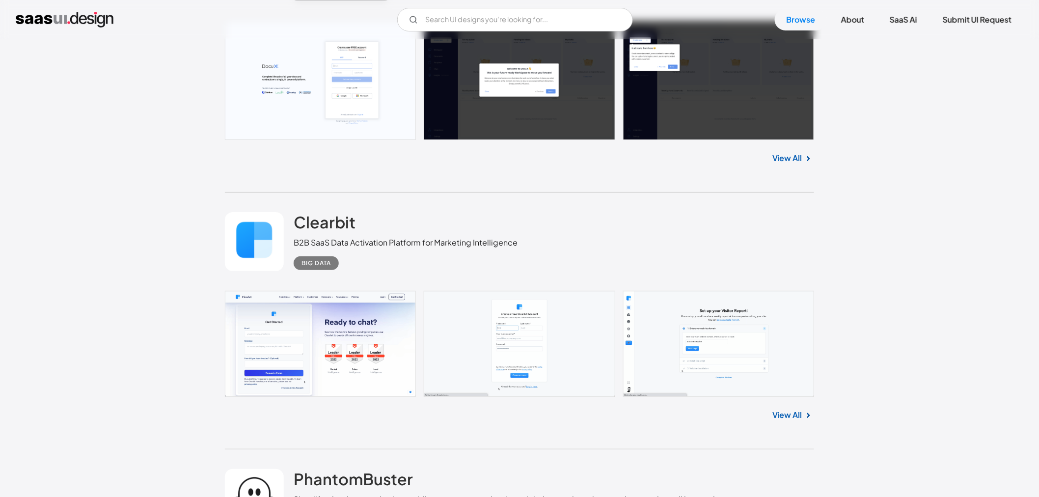
scroll to position [1528, 0]
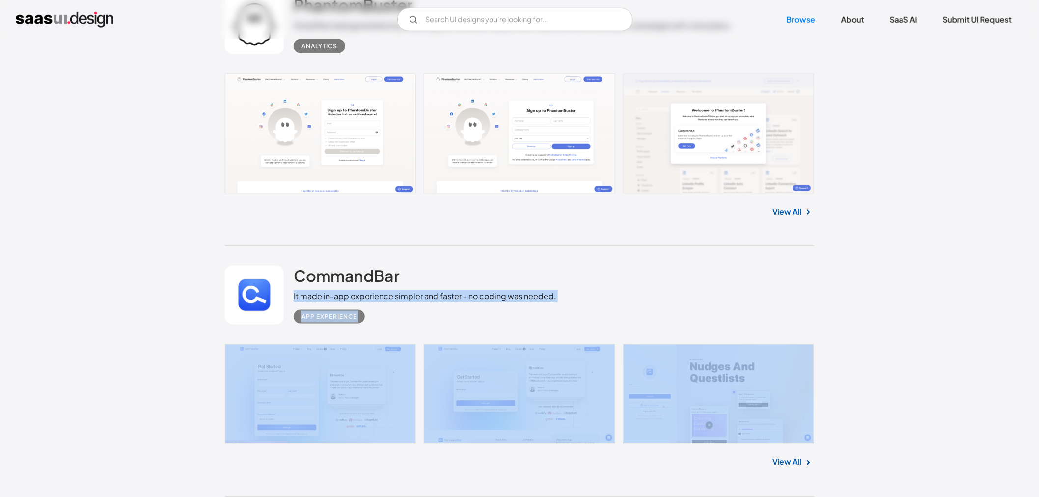
drag, startPoint x: 490, startPoint y: 425, endPoint x: 500, endPoint y: 487, distance: 62.1
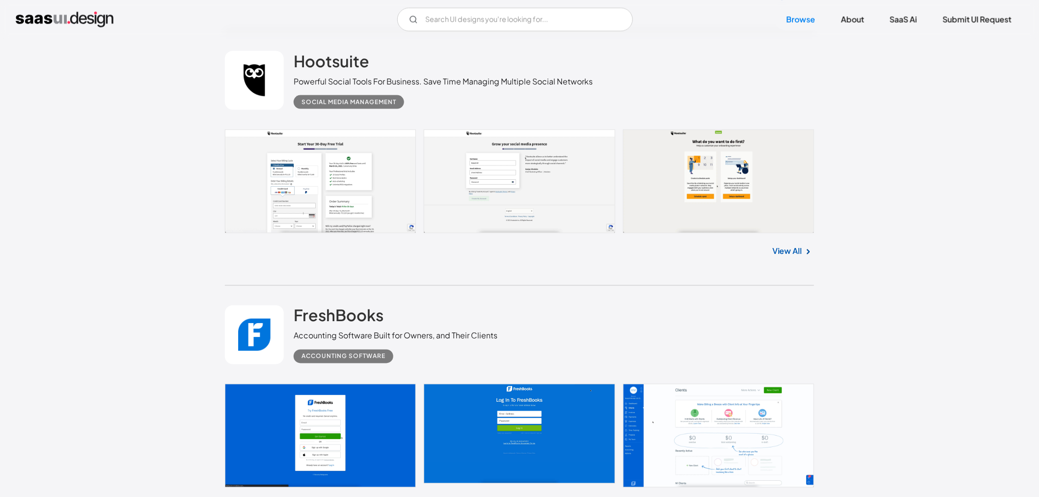
scroll to position [5362, 0]
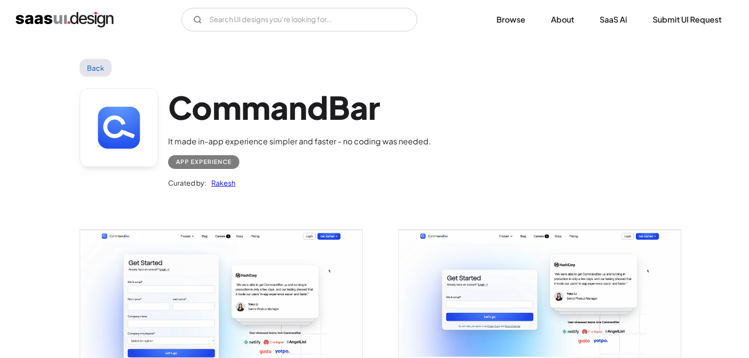
click at [94, 151] on link at bounding box center [119, 127] width 79 height 79
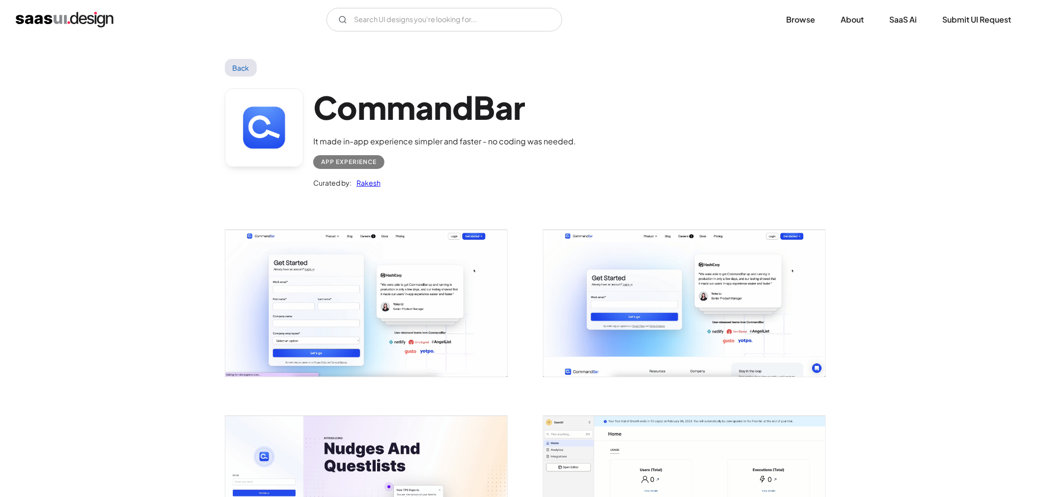
drag, startPoint x: 180, startPoint y: 303, endPoint x: 215, endPoint y: -13, distance: 318.2
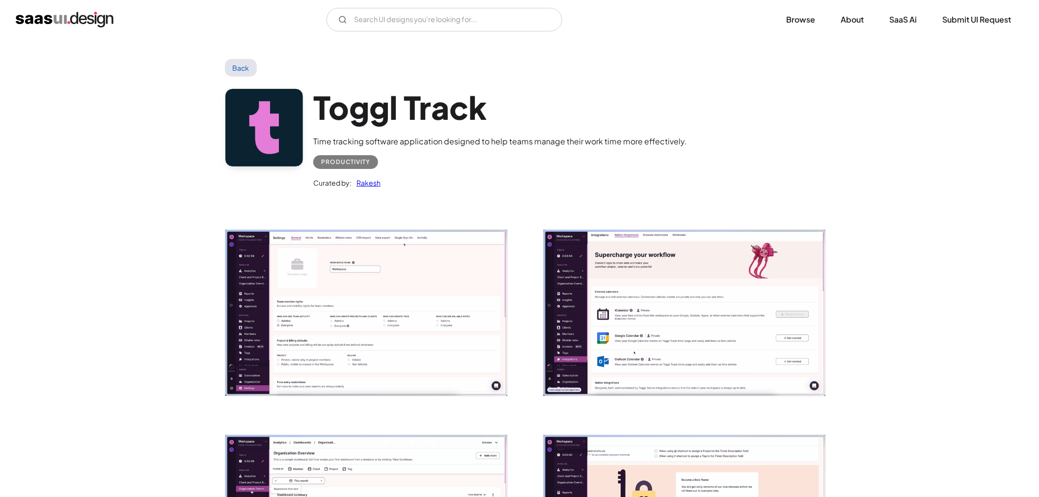
click at [383, 349] on img "open lightbox" at bounding box center [366, 313] width 282 height 166
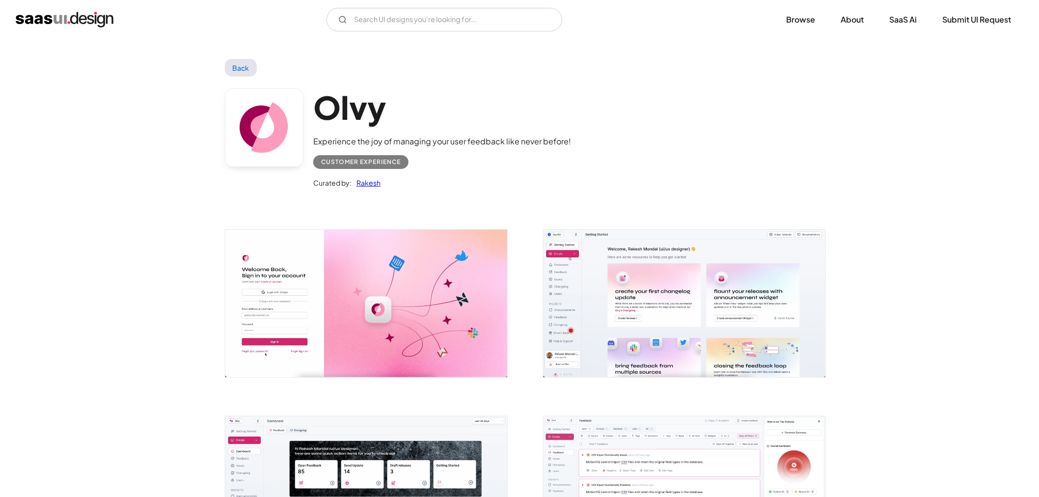
click at [666, 258] on img "open lightbox" at bounding box center [685, 303] width 282 height 147
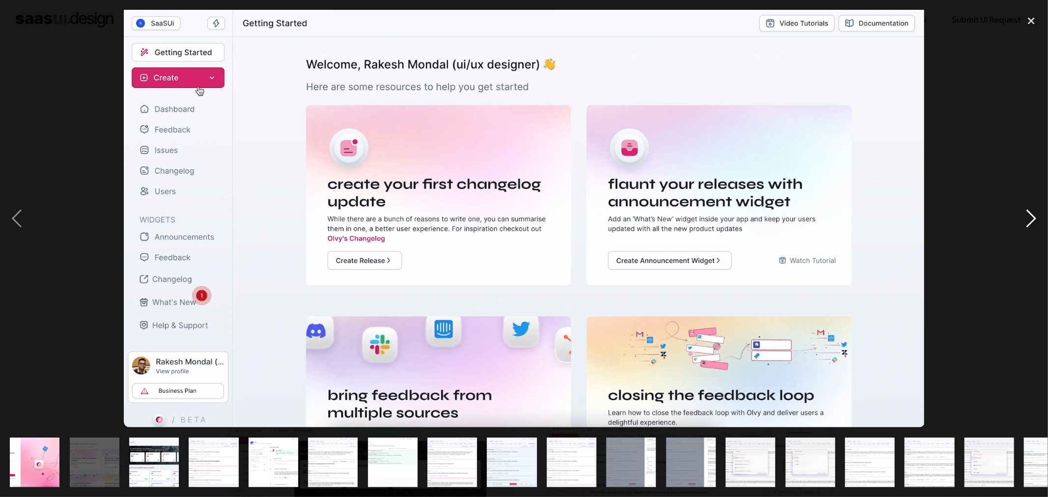
click at [1030, 217] on div "next image" at bounding box center [1030, 219] width 33 height 418
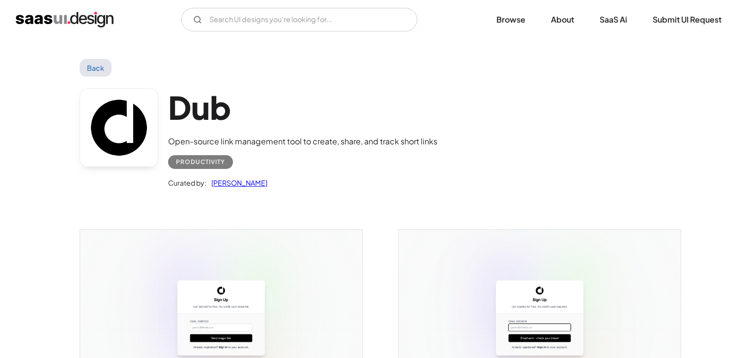
click at [204, 164] on div "Productivity" at bounding box center [200, 162] width 49 height 12
click at [116, 132] on link at bounding box center [119, 127] width 79 height 79
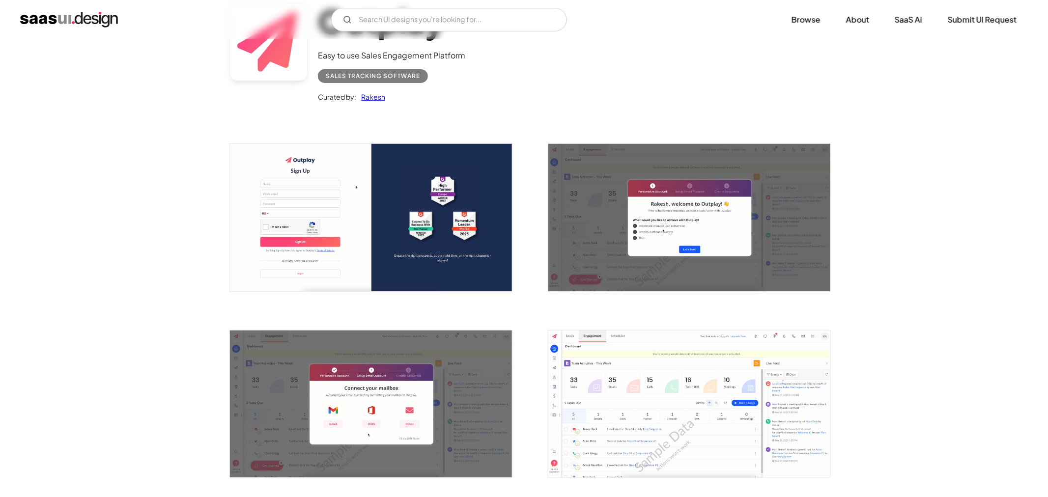
scroll to position [109, 0]
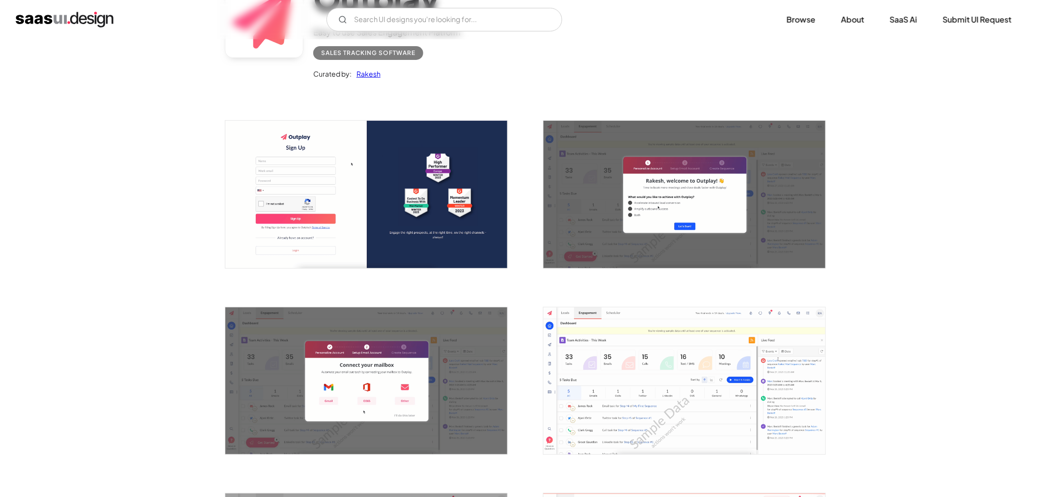
click at [589, 200] on img "open lightbox" at bounding box center [685, 194] width 282 height 147
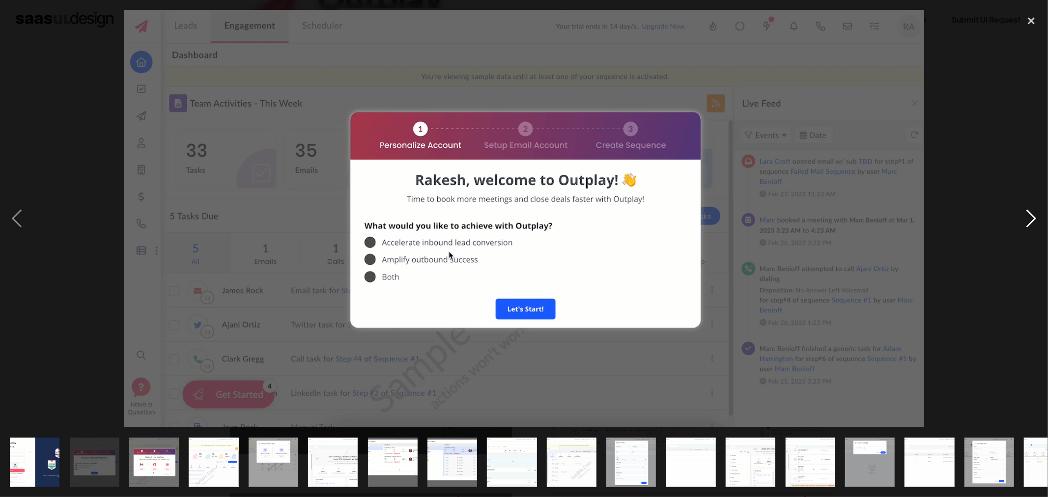
click at [1028, 222] on div "next image" at bounding box center [1030, 219] width 33 height 418
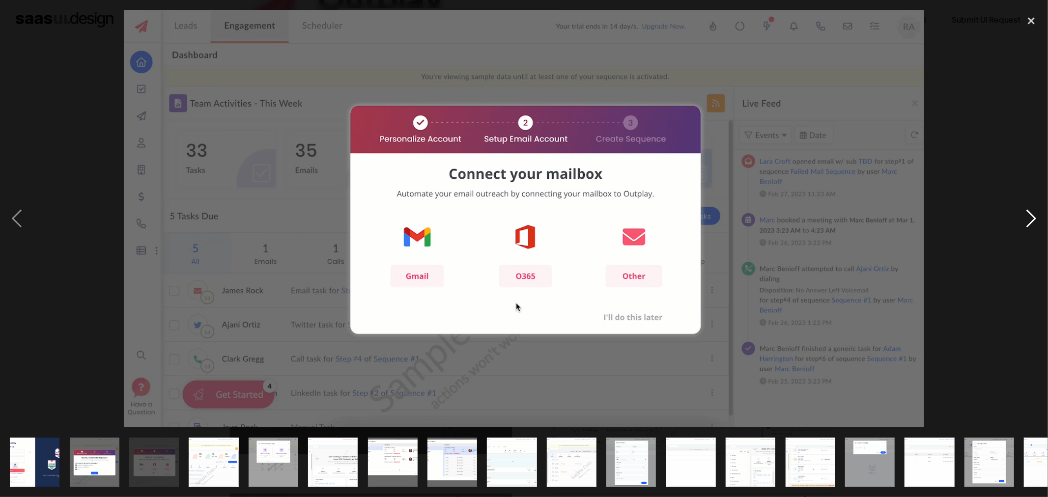
click at [1028, 223] on div "next image" at bounding box center [1030, 219] width 33 height 418
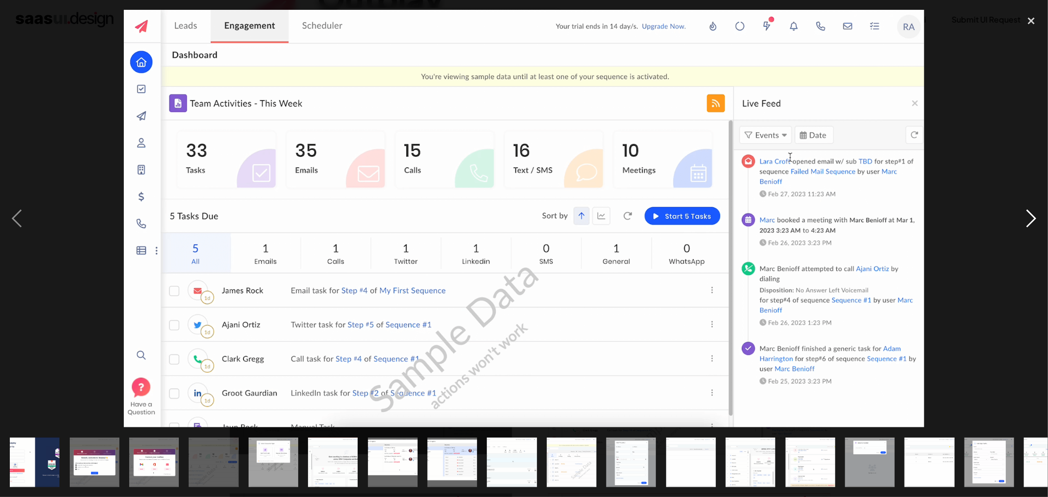
click at [1014, 227] on div "next image" at bounding box center [1030, 219] width 33 height 418
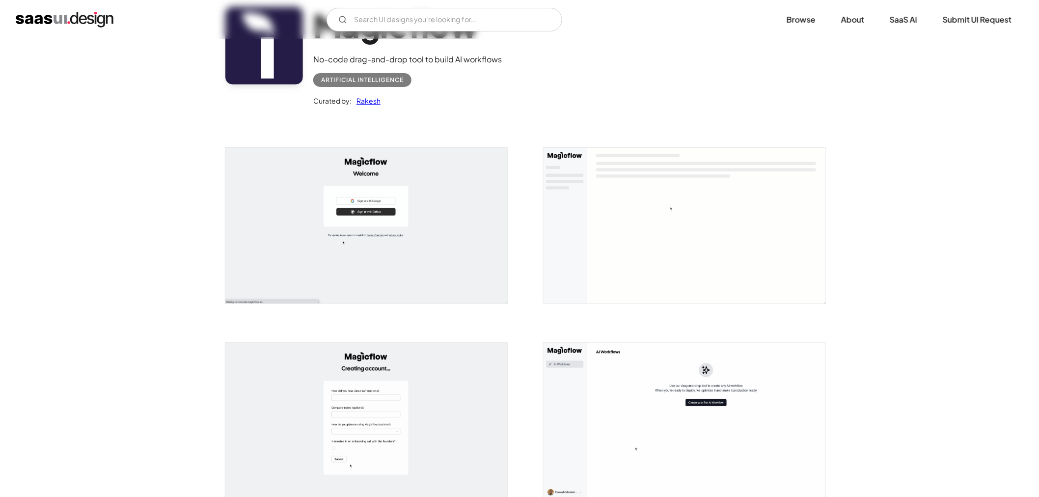
scroll to position [109, 0]
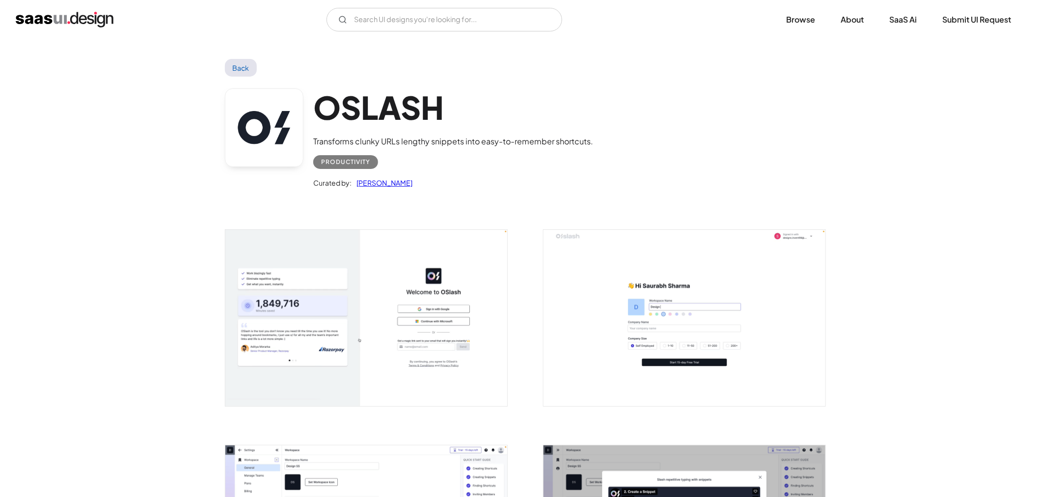
click at [381, 186] on link "Saurabh Sharma" at bounding box center [382, 183] width 61 height 12
click at [359, 163] on div "Productivity" at bounding box center [345, 162] width 49 height 12
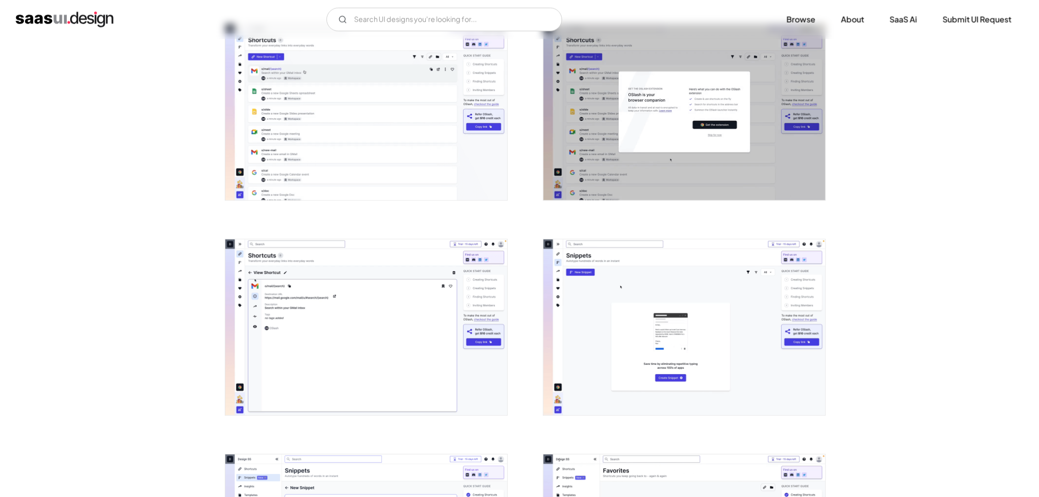
scroll to position [873, 0]
